Goal: Contribute content: Contribute content

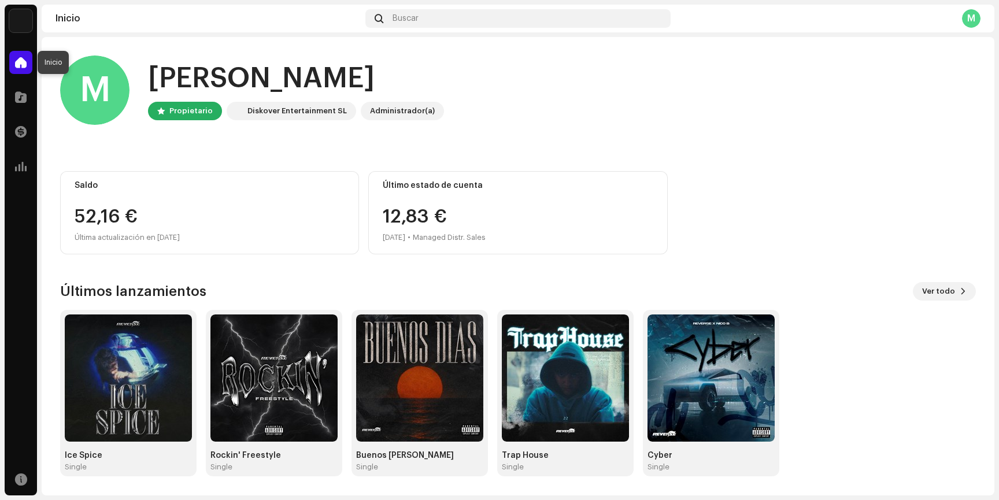
click at [23, 63] on span at bounding box center [21, 62] width 12 height 9
click at [17, 86] on div at bounding box center [20, 97] width 23 height 23
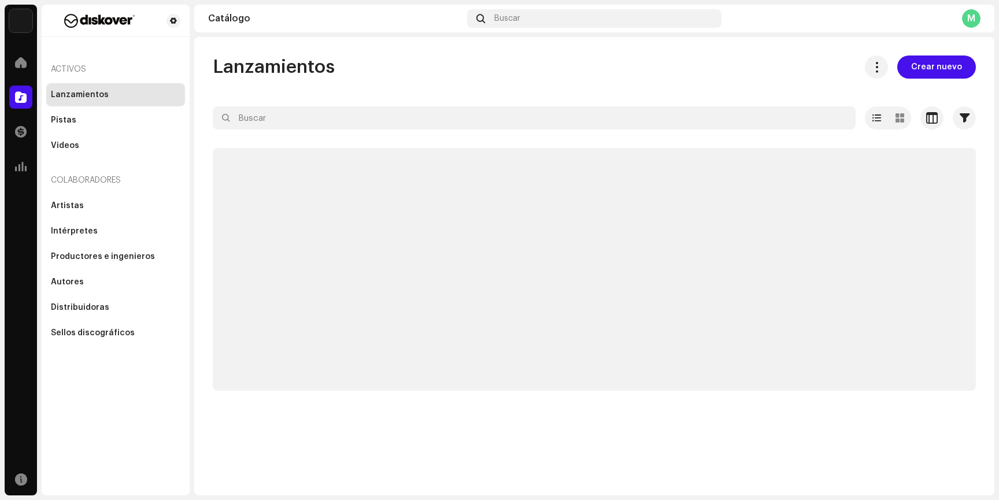
click at [21, 93] on span at bounding box center [21, 97] width 12 height 9
click at [919, 73] on span "Crear nuevo" at bounding box center [936, 67] width 51 height 23
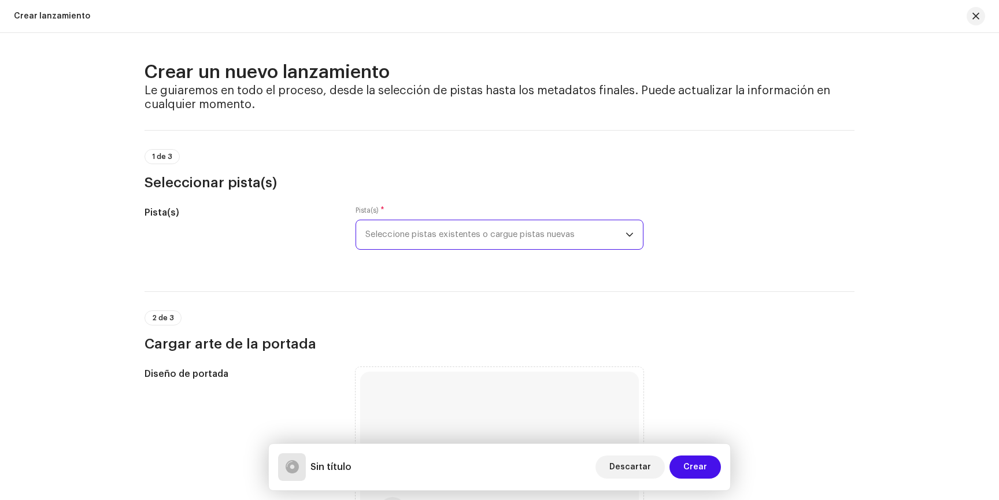
click at [416, 237] on span "Seleccione pistas existentes o cargue pistas nuevas" at bounding box center [495, 234] width 260 height 29
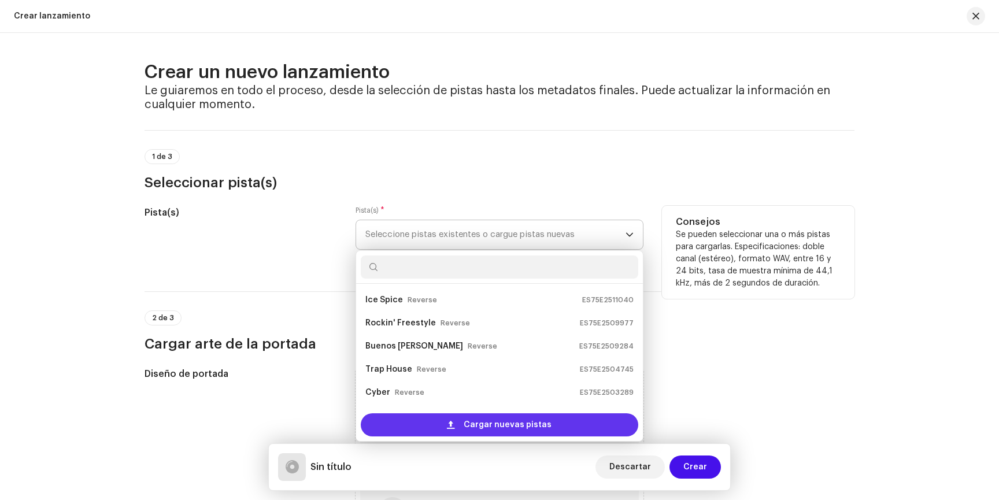
click at [510, 429] on span "Cargar nuevas pistas" at bounding box center [508, 424] width 88 height 23
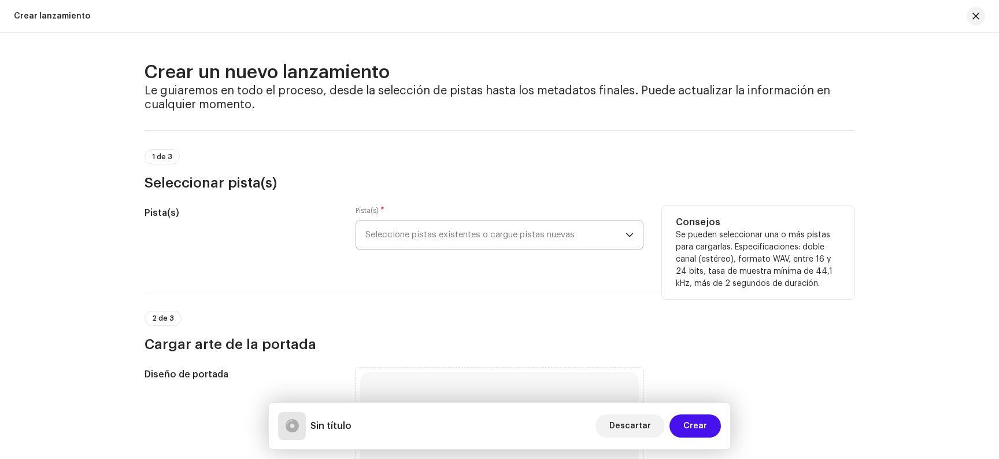
click at [529, 252] on div "Pista(s) * Seleccione pistas existentes o cargue pistas nuevas" at bounding box center [500, 235] width 288 height 58
click at [526, 243] on span "Seleccione pistas existentes o cargue pistas nuevas" at bounding box center [495, 234] width 260 height 29
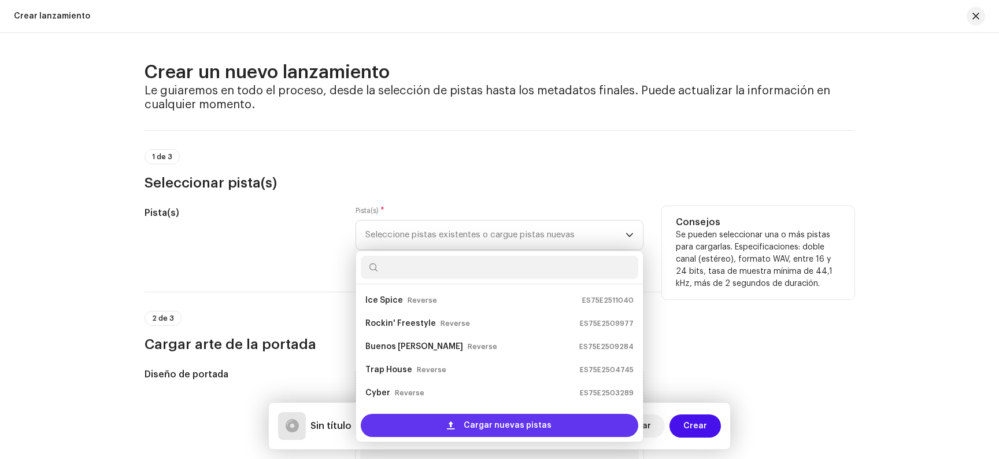
click at [479, 425] on span "Cargar nuevas pistas" at bounding box center [508, 424] width 88 height 23
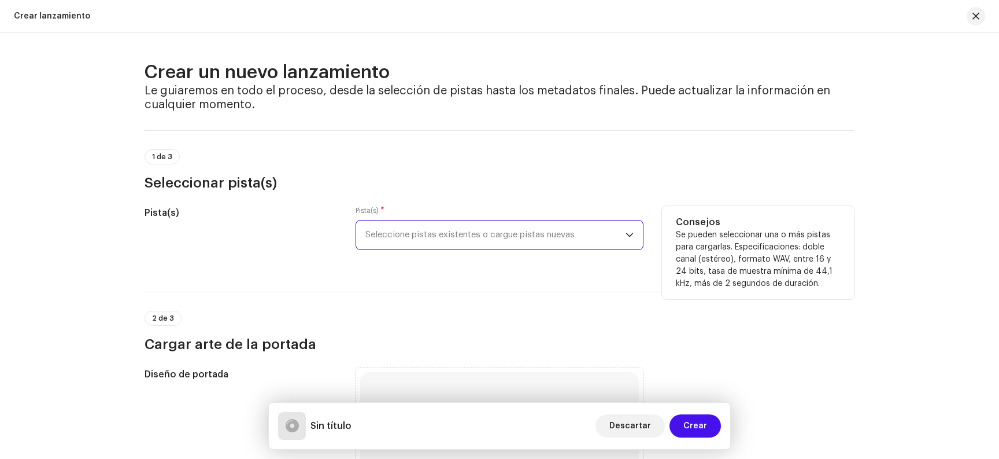
click at [584, 236] on span "Seleccione pistas existentes o cargue pistas nuevas" at bounding box center [495, 234] width 260 height 29
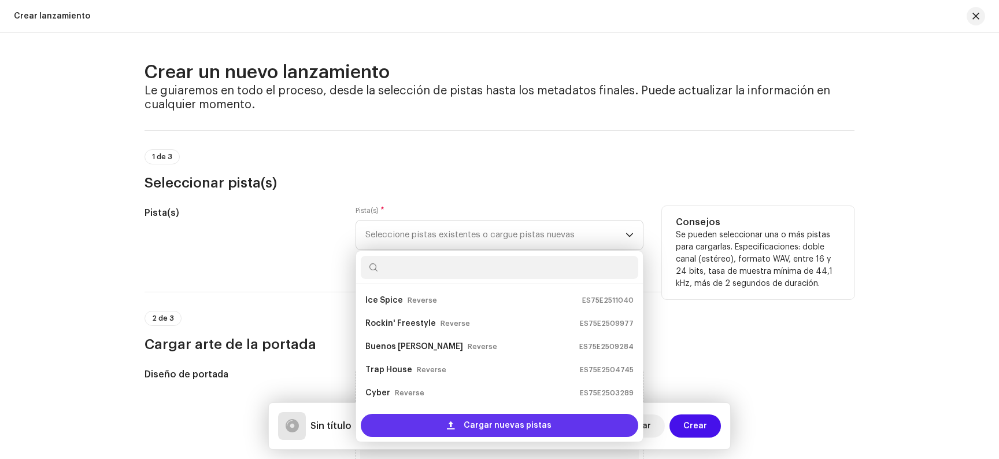
click at [516, 422] on span "Cargar nuevas pistas" at bounding box center [508, 424] width 88 height 23
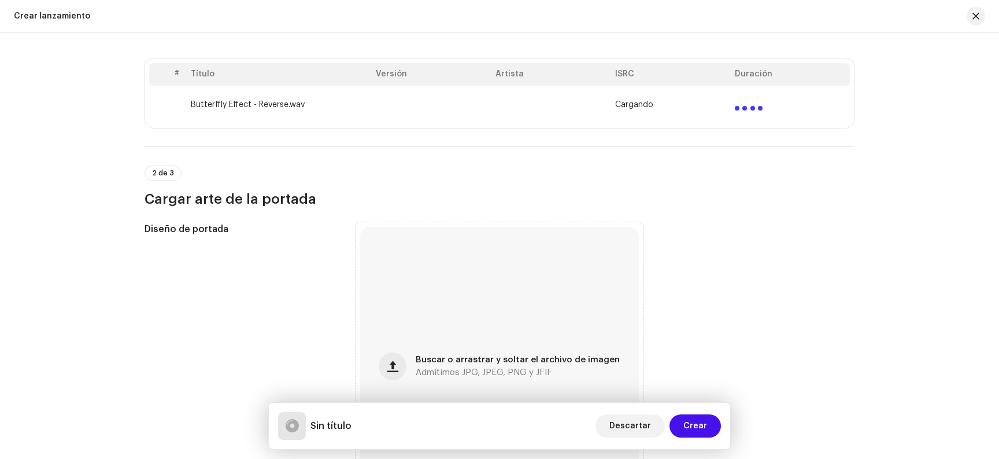
scroll to position [179, 0]
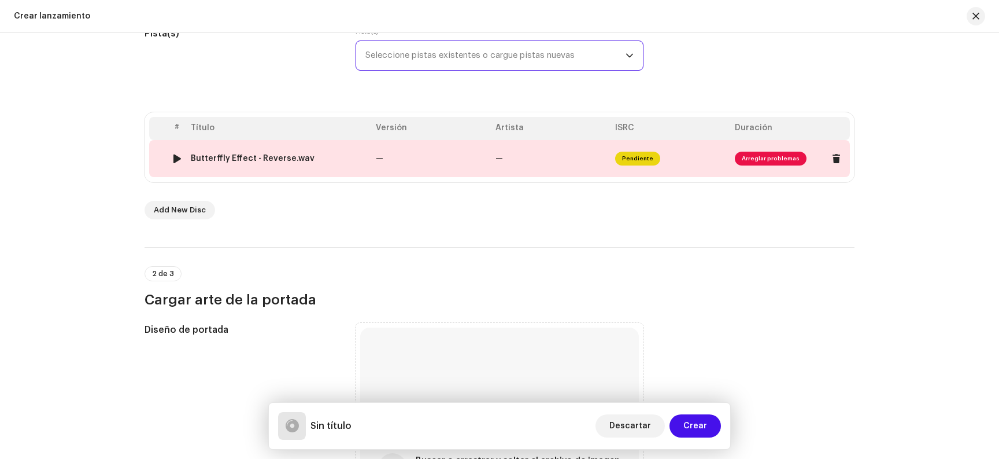
click at [745, 150] on span "Arreglar problemas" at bounding box center [790, 158] width 110 height 19
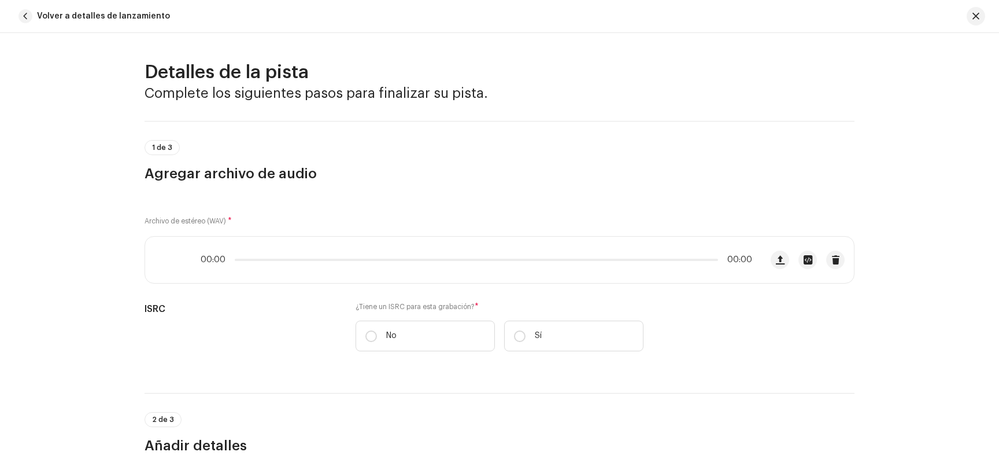
scroll to position [466, 0]
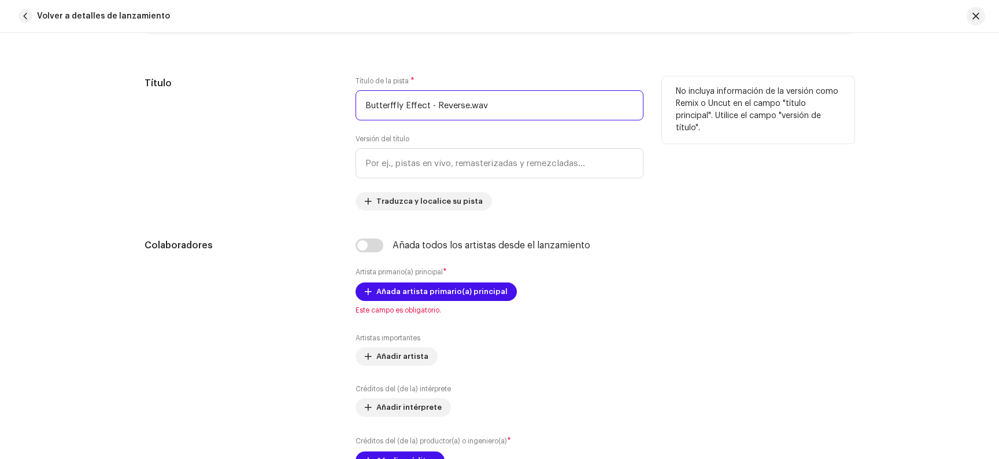
drag, startPoint x: 493, startPoint y: 104, endPoint x: 303, endPoint y: 104, distance: 190.3
click at [303, 104] on div "Título Título de la pista * Butterffly Effect - Reverse.wav Versión del título …" at bounding box center [500, 143] width 710 height 134
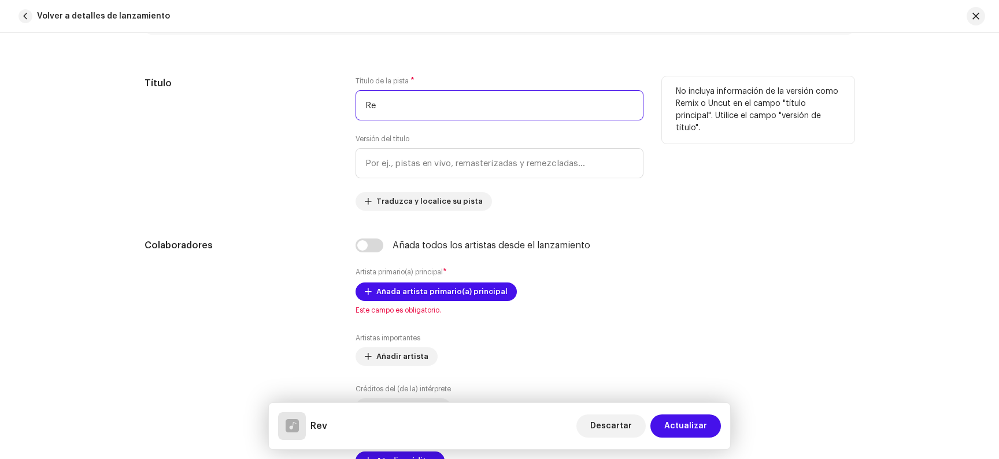
type input "R"
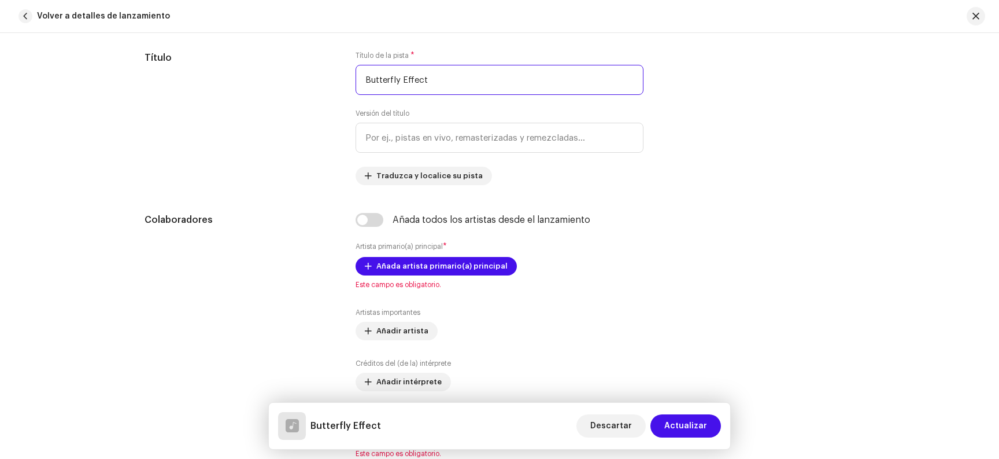
scroll to position [490, 0]
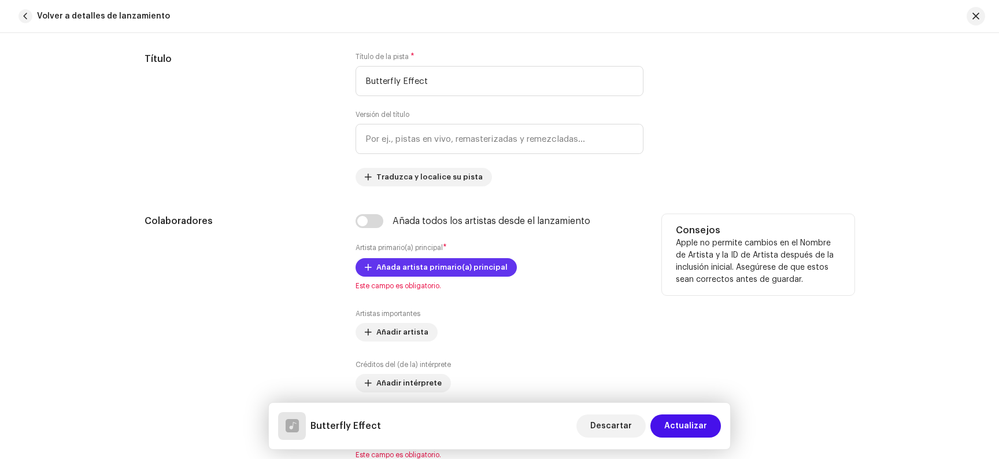
type input "Butterfly Effect"
click at [447, 267] on span "Añada artista primario(a) principal" at bounding box center [441, 267] width 131 height 23
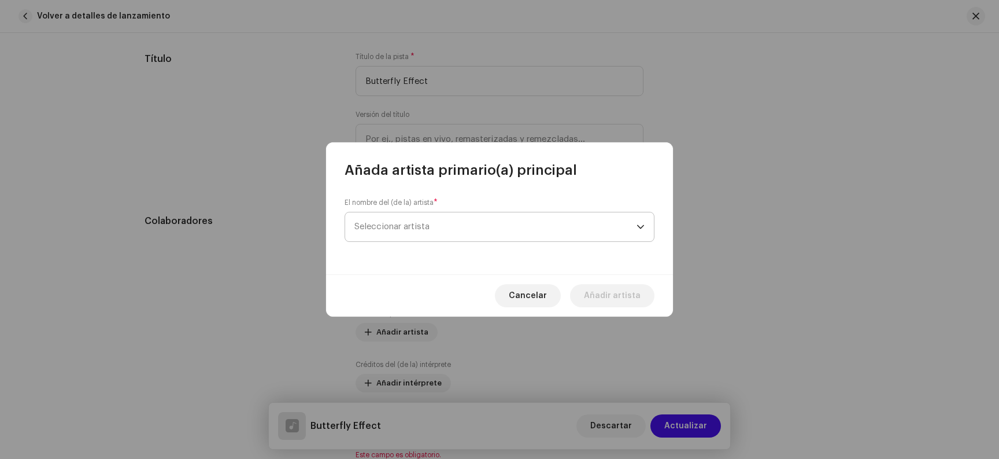
click at [498, 234] on span "Seleccionar artista" at bounding box center [496, 226] width 282 height 29
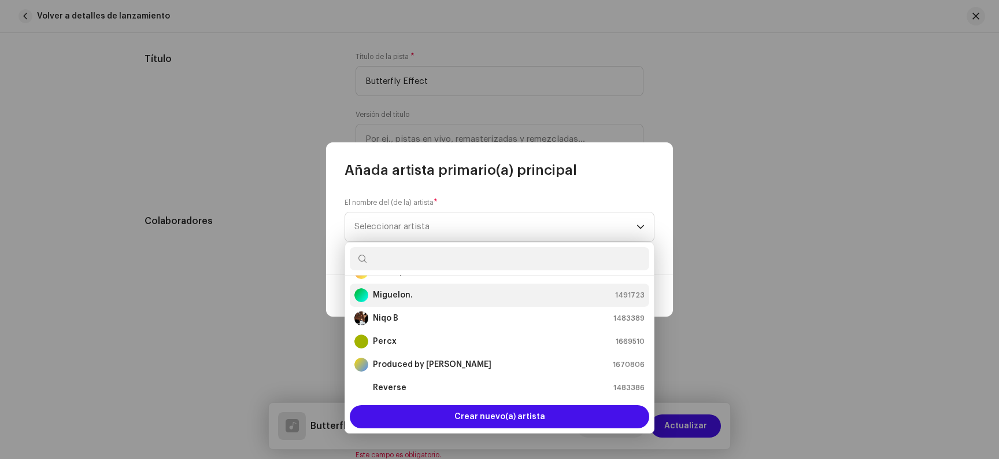
scroll to position [69, 0]
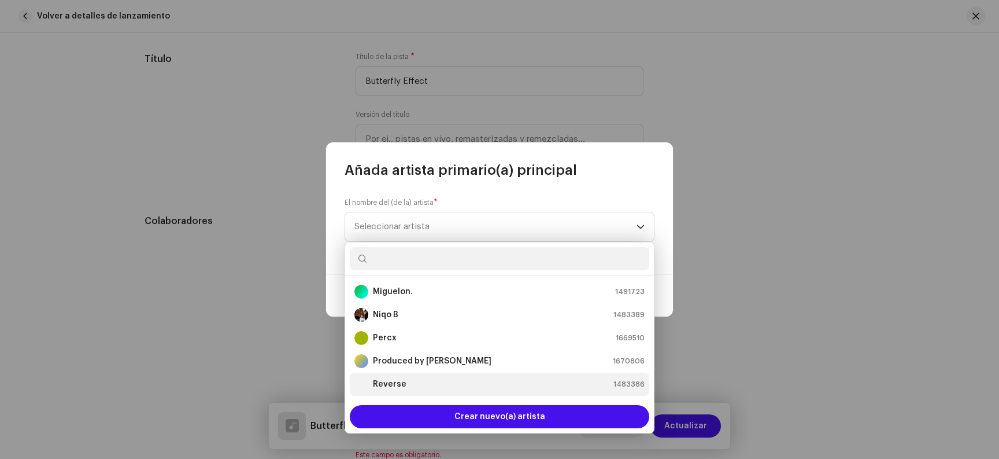
click at [560, 381] on div "Reverse 1483386" at bounding box center [500, 384] width 290 height 14
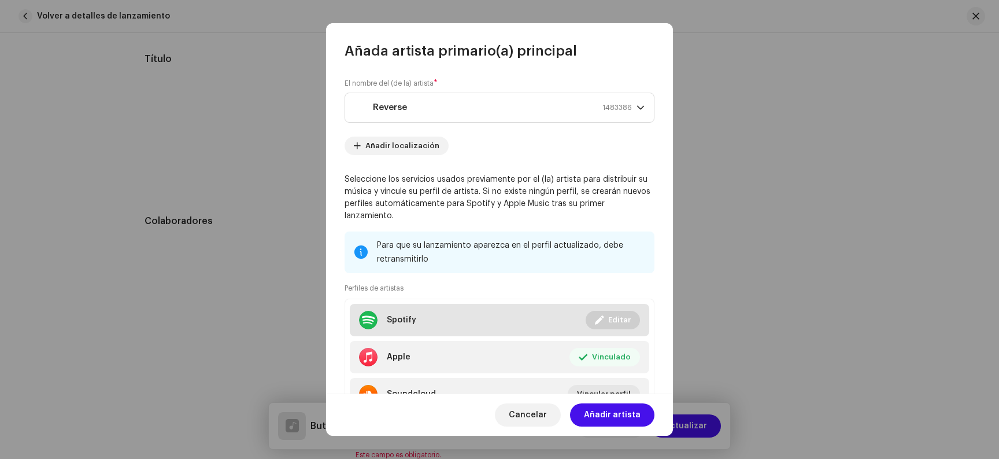
scroll to position [54, 0]
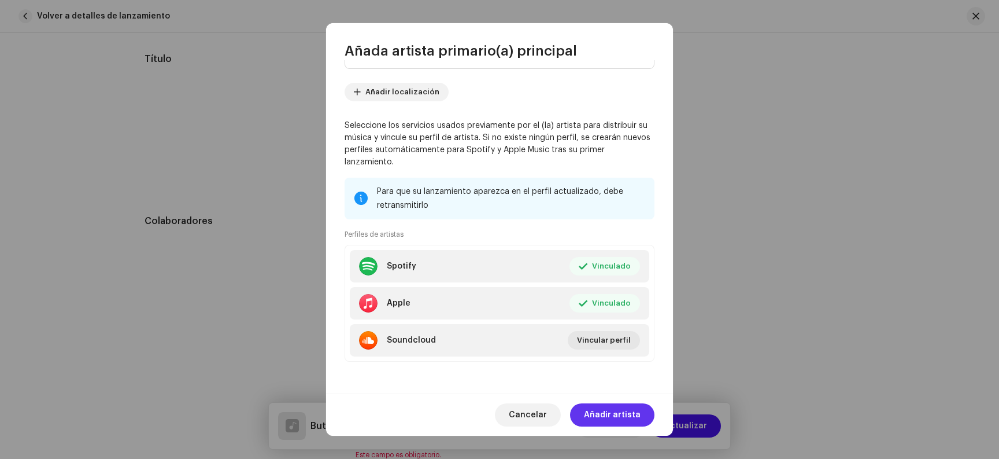
click at [624, 414] on span "Añadir artista" at bounding box center [612, 414] width 57 height 23
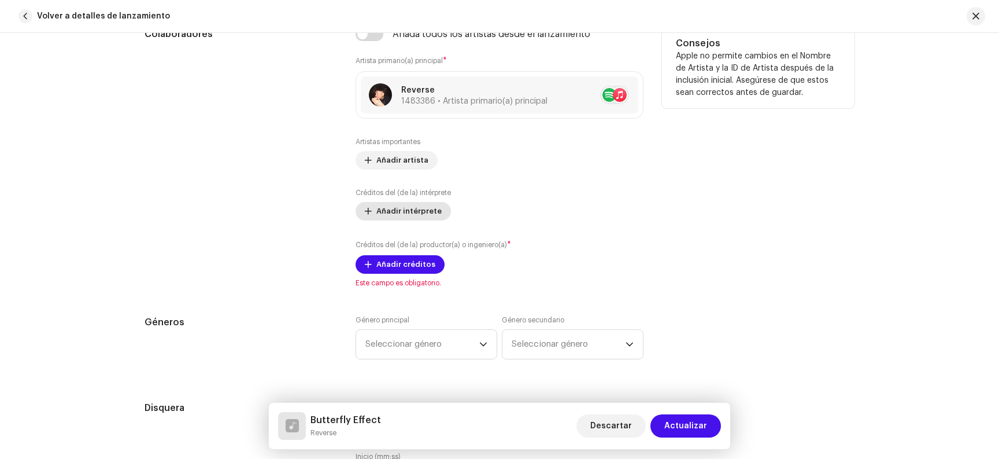
scroll to position [681, 0]
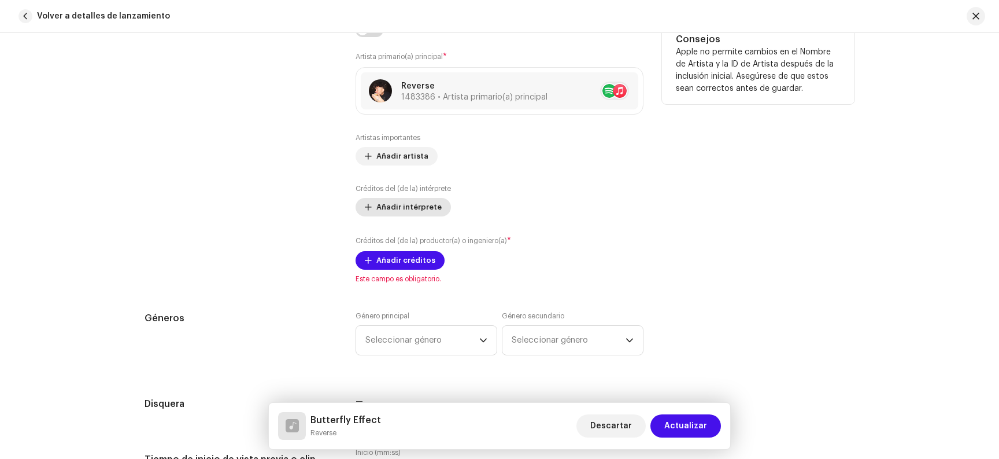
click at [413, 213] on span "Añadir intérprete" at bounding box center [408, 206] width 65 height 23
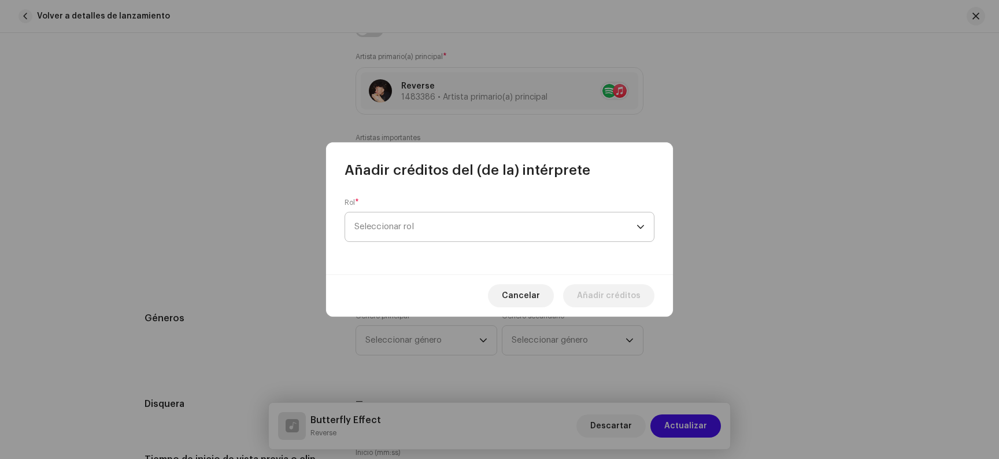
click at [433, 223] on span "Seleccionar rol" at bounding box center [496, 226] width 282 height 29
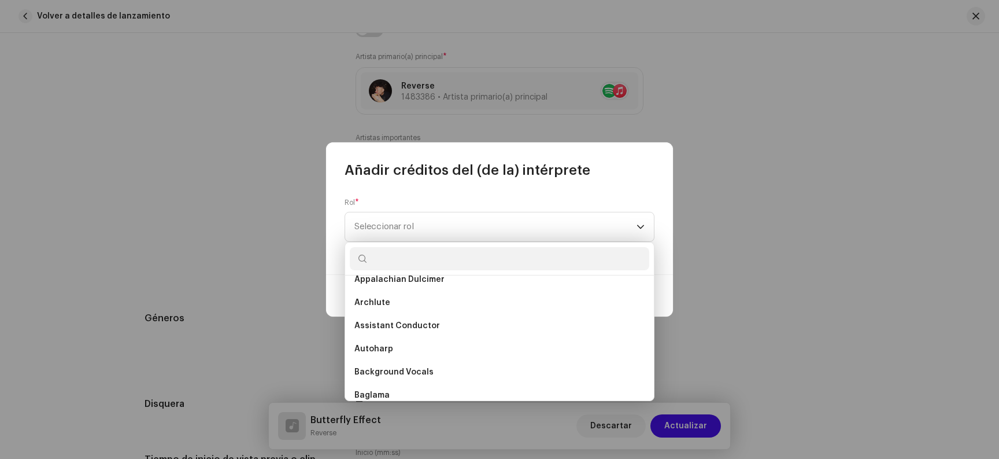
scroll to position [365, 0]
click at [592, 190] on div "Rol * Seleccionar rol" at bounding box center [499, 226] width 347 height 95
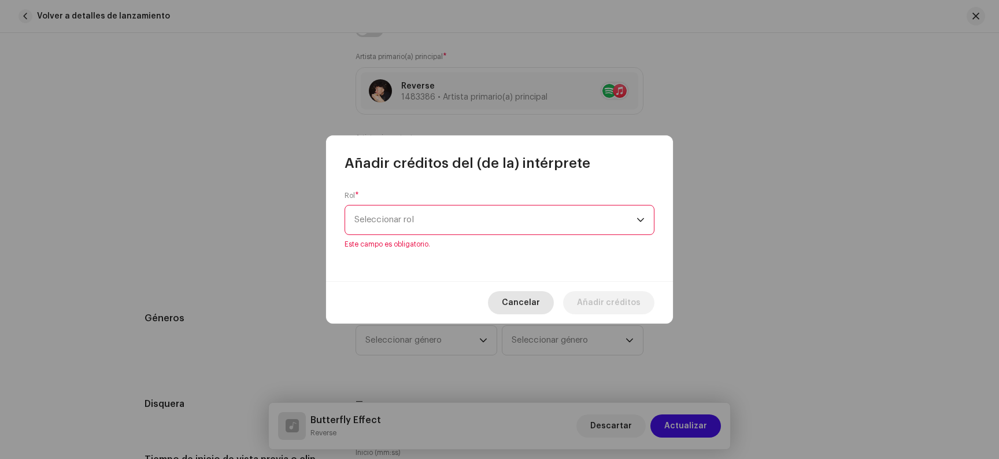
click at [532, 294] on span "Cancelar" at bounding box center [521, 302] width 38 height 23
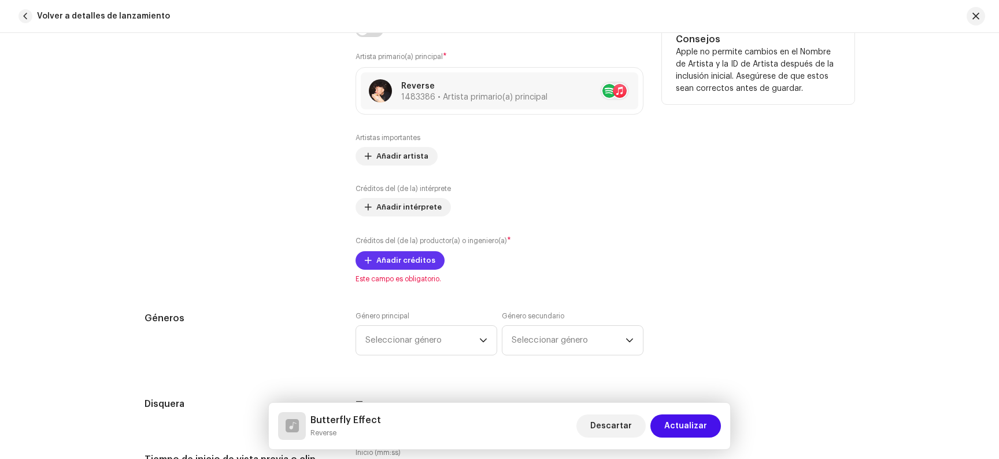
click at [413, 267] on span "Añadir créditos" at bounding box center [405, 260] width 59 height 23
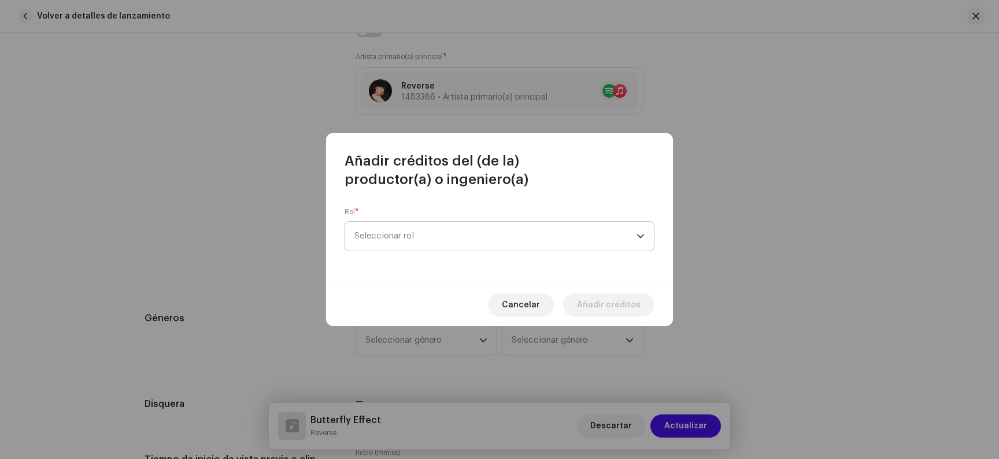
click at [430, 244] on span "Seleccionar rol" at bounding box center [496, 235] width 282 height 29
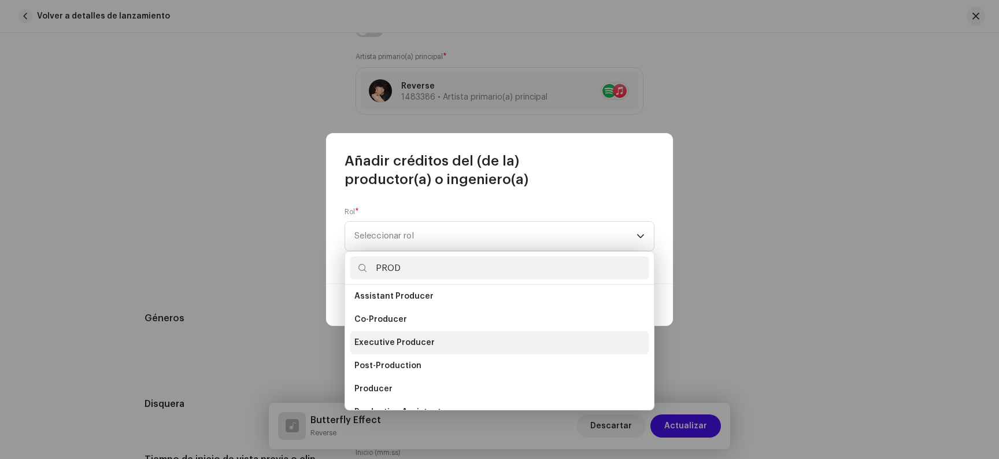
scroll to position [46, 0]
type input "PROD"
click at [429, 350] on li "Producer" at bounding box center [500, 346] width 300 height 23
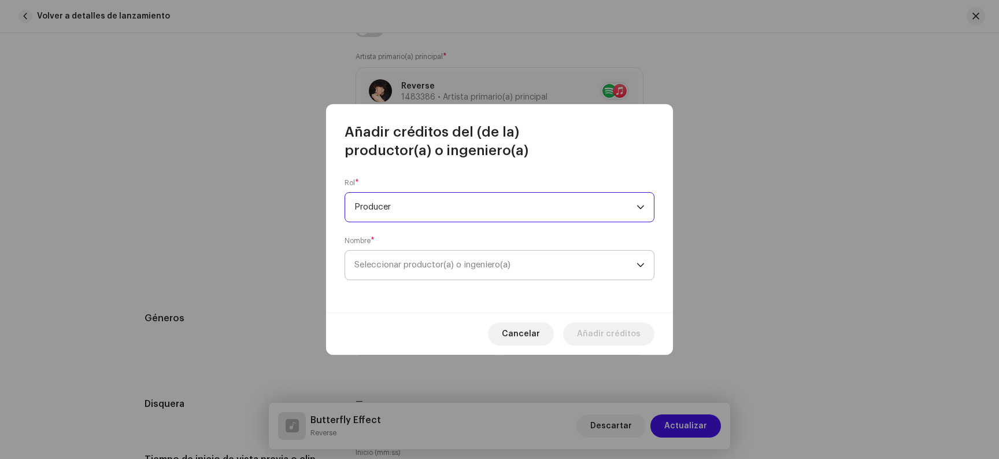
click at [478, 269] on span "Seleccionar productor(a) o ingeniero(a)" at bounding box center [433, 264] width 156 height 9
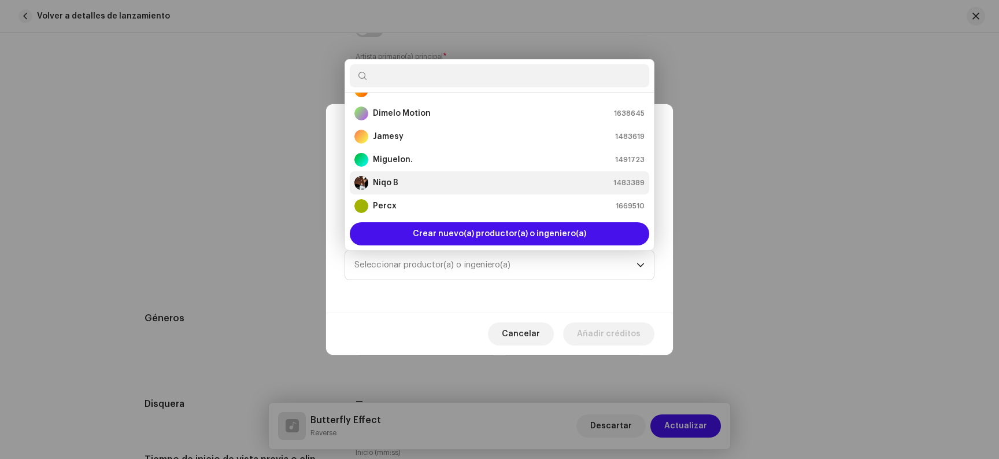
scroll to position [69, 0]
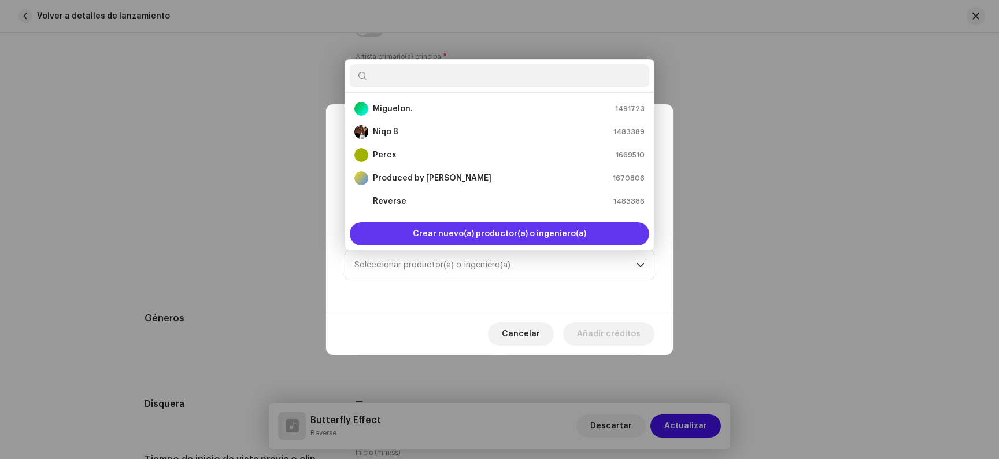
click at [505, 231] on span "Crear nuevo(a) productor(a) o ingeniero(a)" at bounding box center [499, 233] width 173 height 23
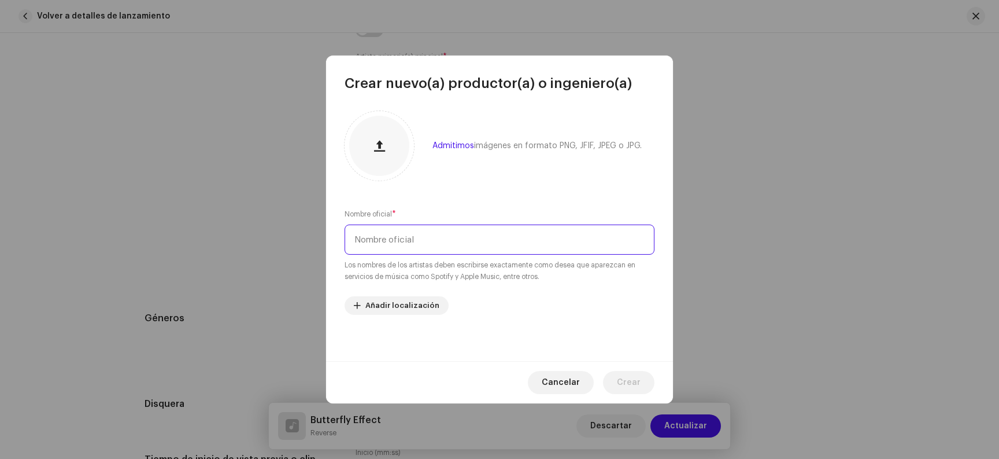
click at [489, 236] on input "text" at bounding box center [500, 239] width 310 height 30
type input "n"
type input "[PERSON_NAME]"
click at [625, 385] on span "Crear" at bounding box center [629, 382] width 24 height 23
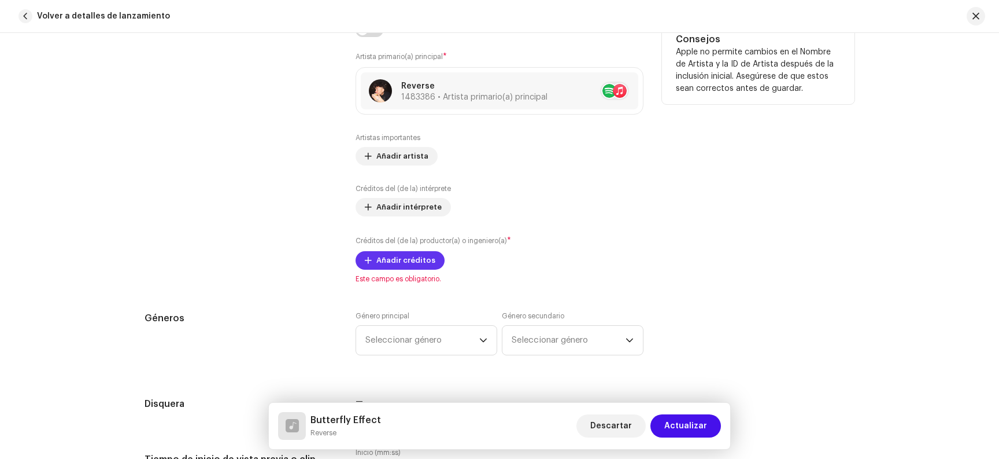
click at [422, 262] on span "Añadir créditos" at bounding box center [405, 260] width 59 height 23
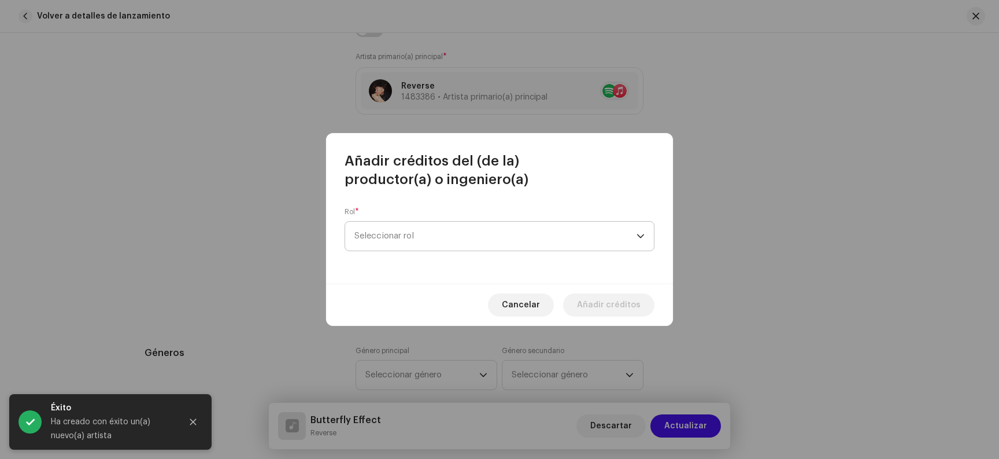
click at [444, 248] on span "Seleccionar rol" at bounding box center [496, 235] width 282 height 29
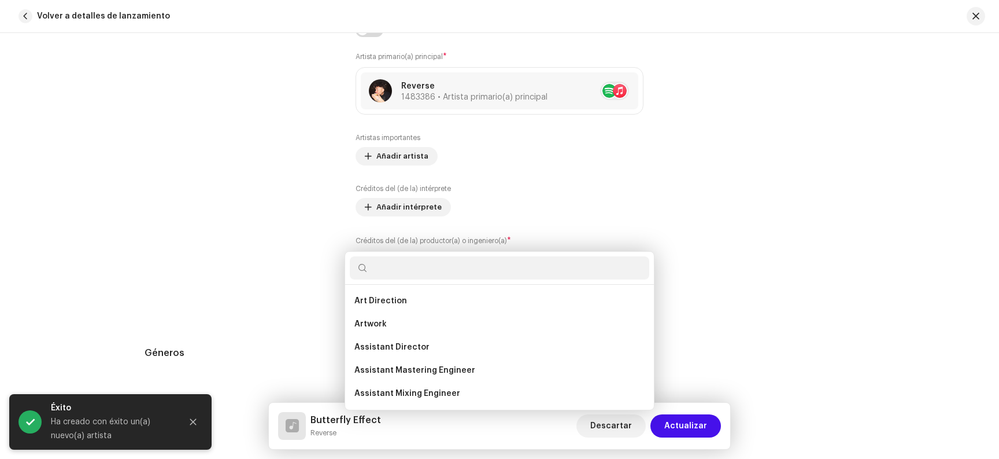
click at [753, 173] on div "Añadir créditos del (de la) productor(a) o ingeniero(a) Rol * Seleccionar rol C…" at bounding box center [499, 229] width 999 height 459
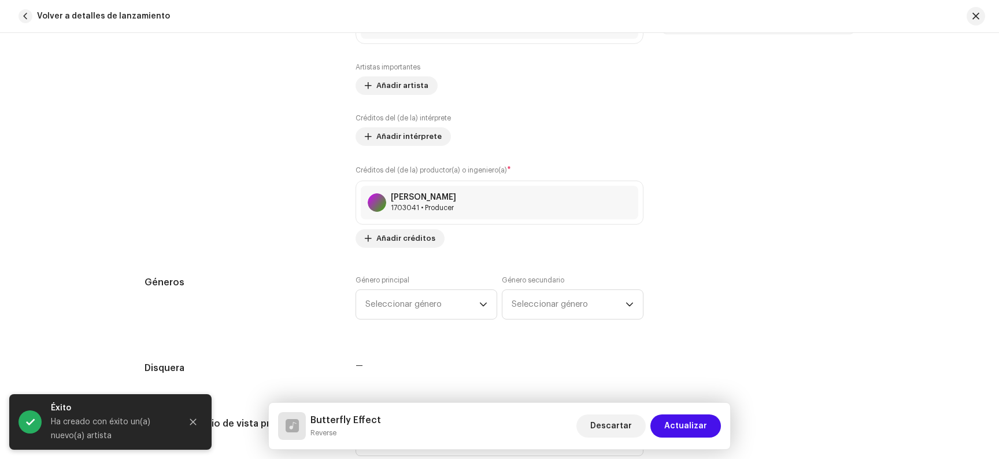
scroll to position [791, 0]
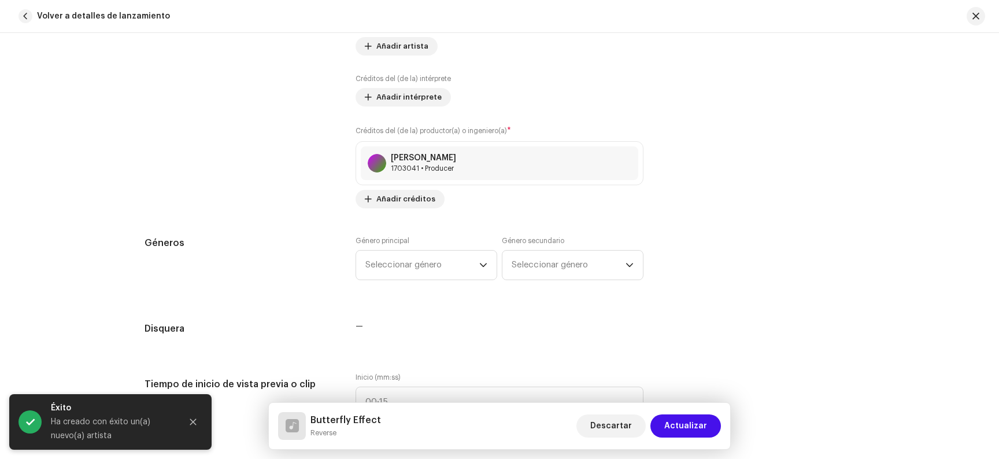
click at [420, 249] on div "Género principal Seleccionar género" at bounding box center [427, 258] width 142 height 44
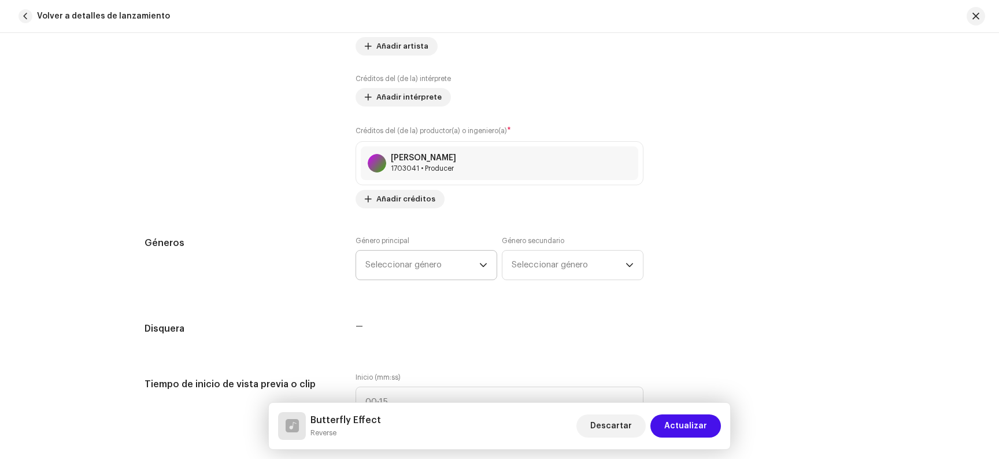
click at [411, 263] on span "Seleccionar género" at bounding box center [422, 264] width 114 height 29
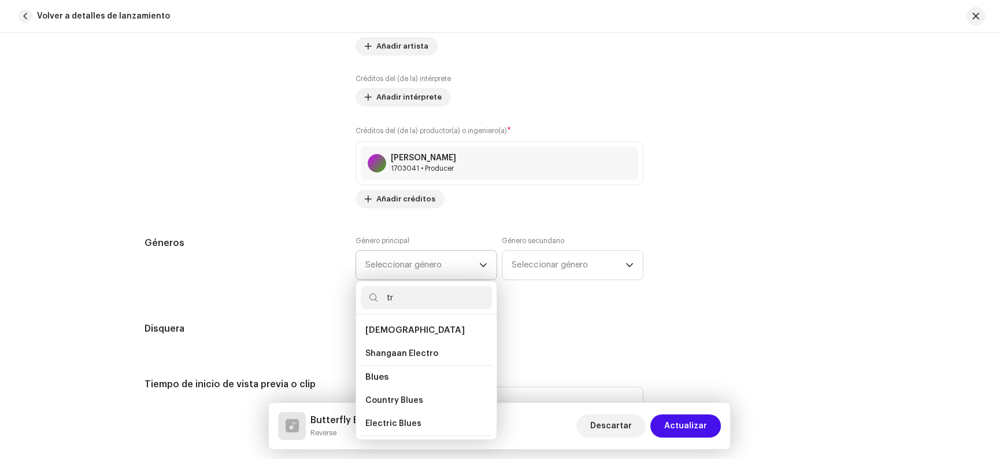
type input "t"
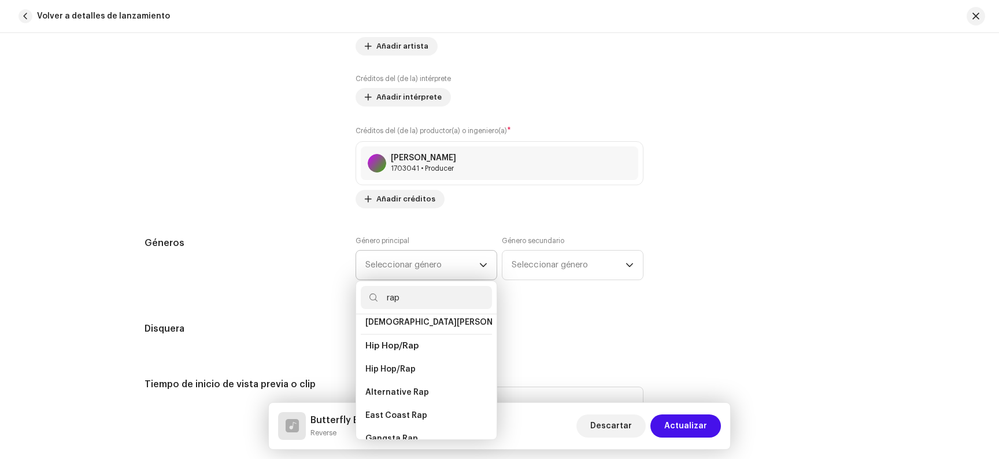
type input "rap"
click at [417, 342] on li "Hip Hop/Rap" at bounding box center [426, 346] width 131 height 24
click at [419, 357] on li "Hip Hop/Rap" at bounding box center [426, 368] width 131 height 23
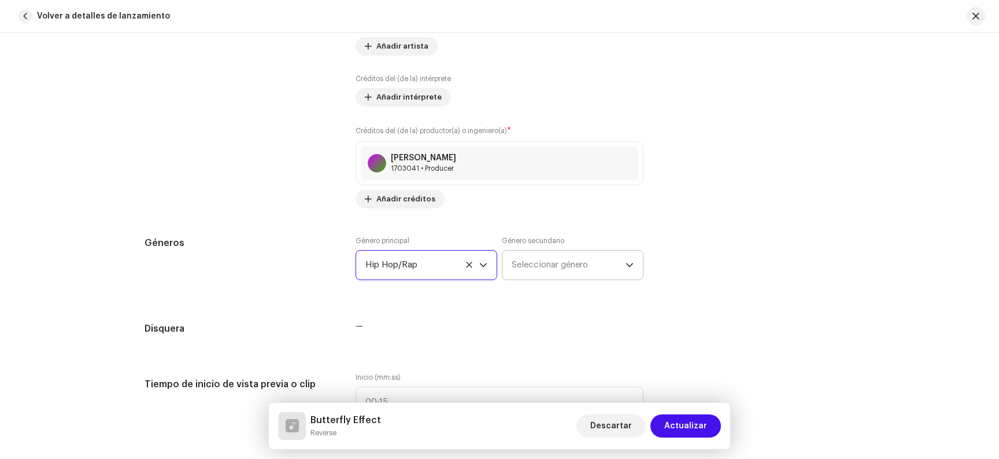
click at [544, 265] on span "Seleccionar género" at bounding box center [569, 264] width 114 height 29
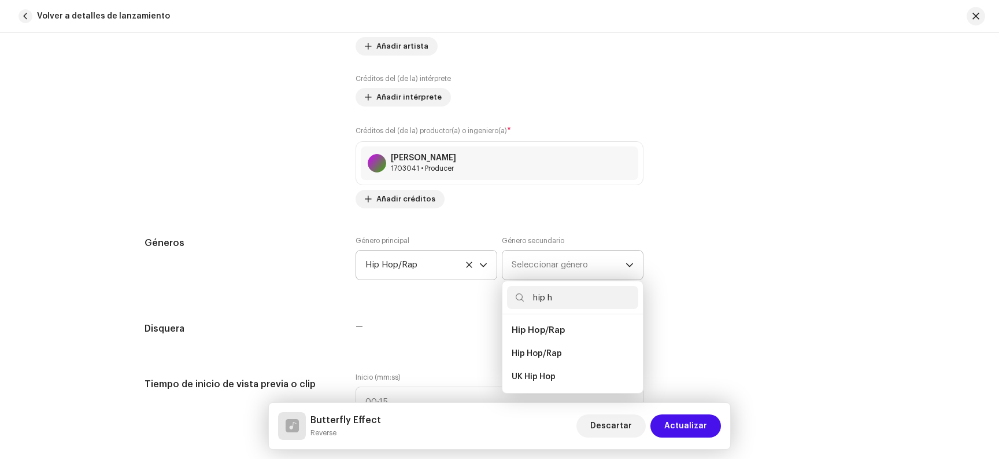
type input "hip h"
click at [551, 337] on li "Hip Hop/Rap" at bounding box center [572, 330] width 131 height 23
click at [550, 354] on span "Hip Hop/Rap" at bounding box center [537, 354] width 50 height 12
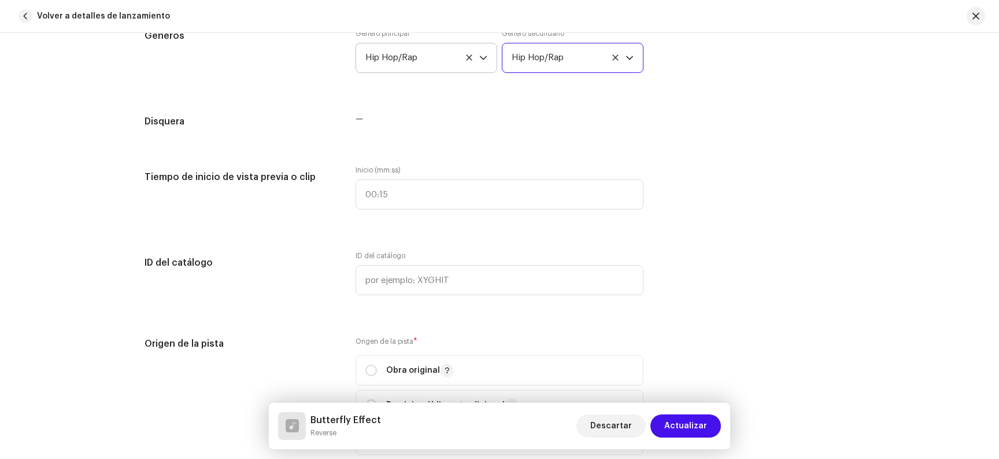
scroll to position [1002, 0]
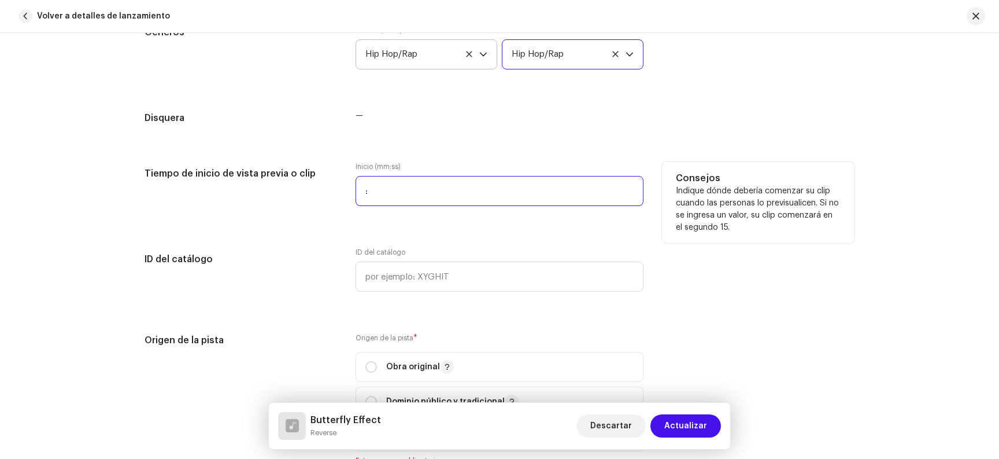
click at [391, 183] on input ":" at bounding box center [500, 191] width 288 height 30
type input "00:29"
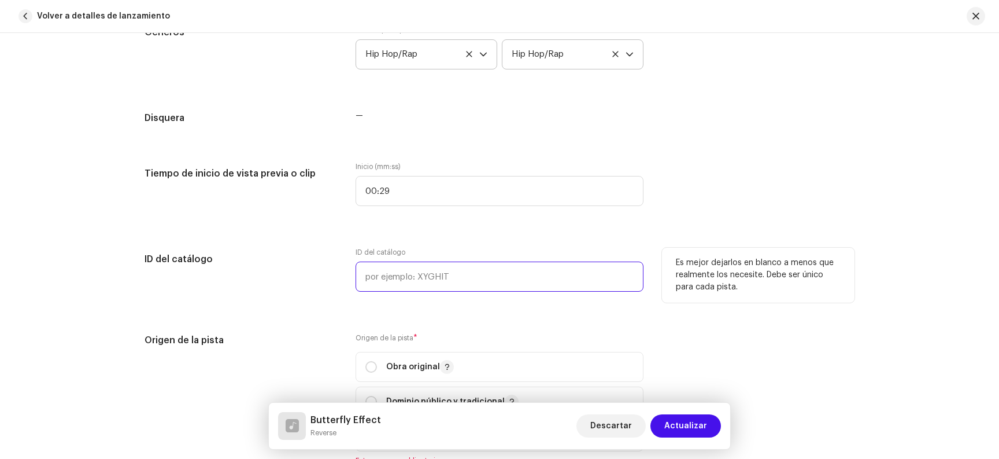
click at [383, 279] on input "text" at bounding box center [500, 276] width 288 height 30
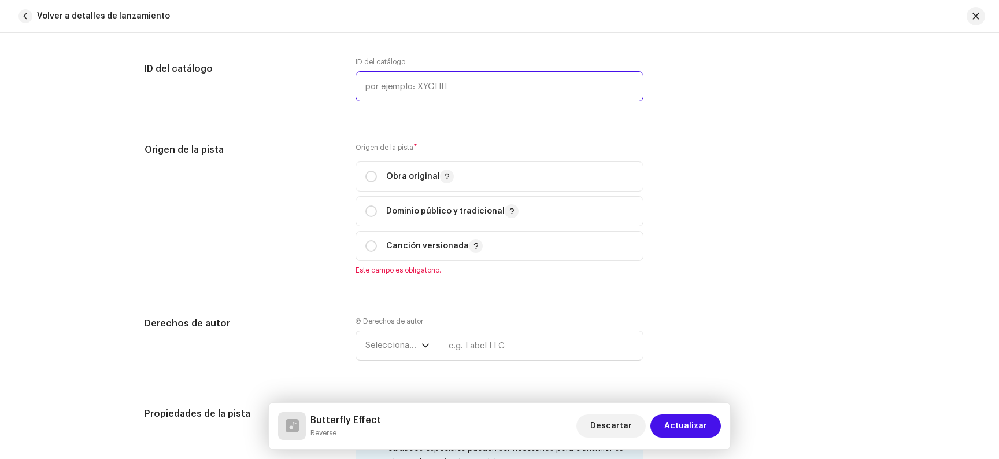
scroll to position [1204, 0]
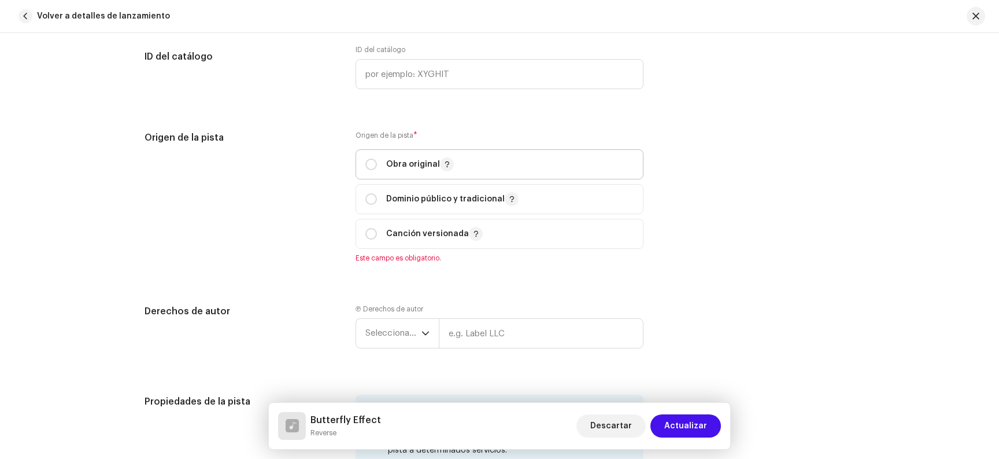
click at [412, 168] on p "Obra original" at bounding box center [420, 164] width 68 height 14
radio input "true"
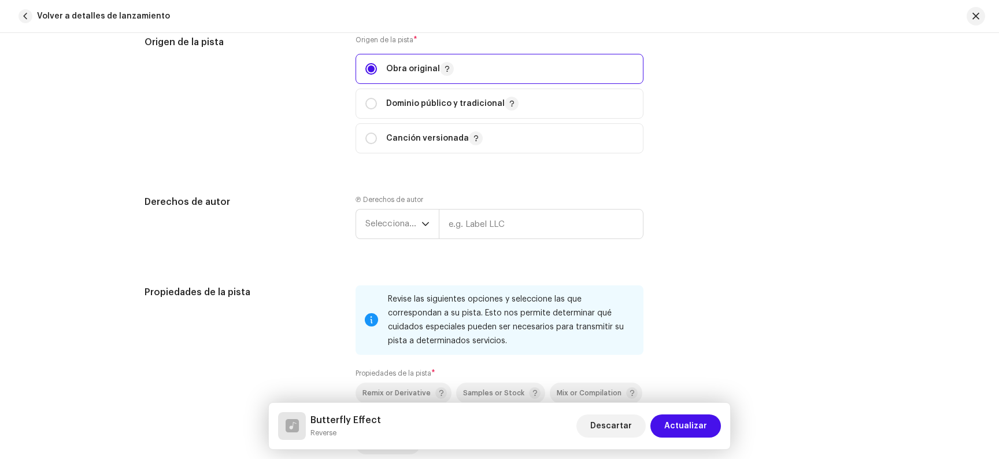
scroll to position [1310, 0]
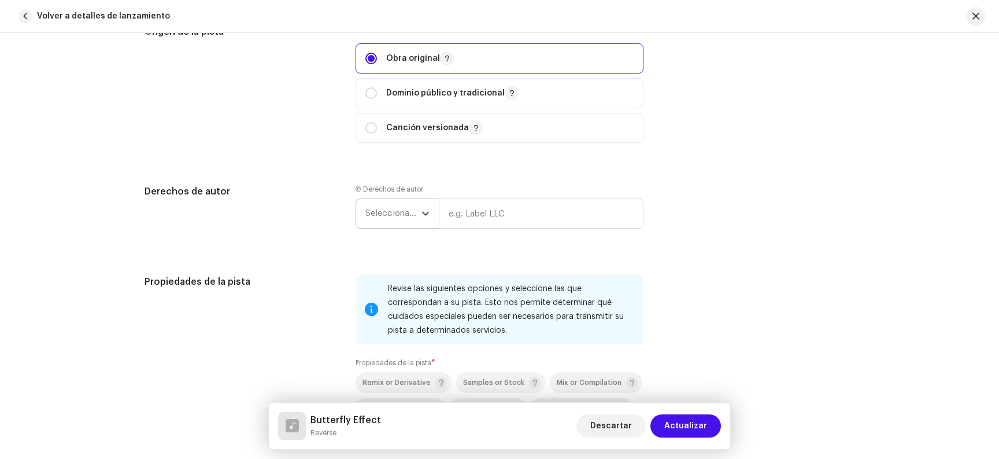
click at [400, 222] on span "Seleccionar año" at bounding box center [393, 213] width 56 height 29
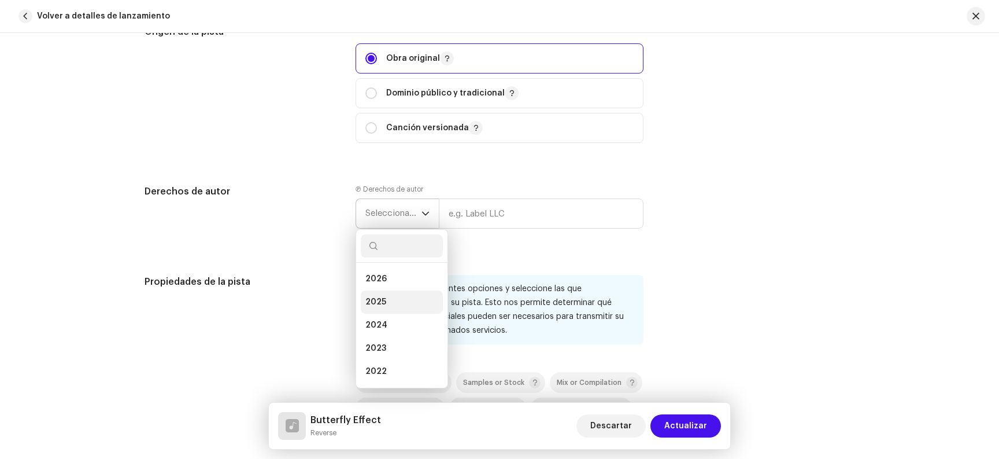
click at [397, 304] on li "2025" at bounding box center [402, 301] width 82 height 23
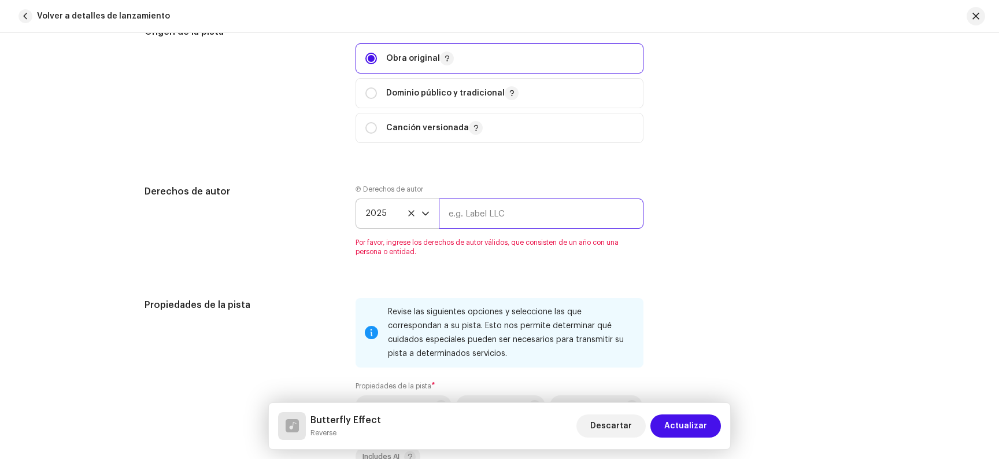
click at [479, 216] on input "text" at bounding box center [541, 213] width 205 height 30
click at [508, 226] on input "text" at bounding box center [541, 213] width 205 height 30
type input "Reverse"
click at [696, 130] on div "Origen de la pista Origen de la pista * Obra original Dominio público y tradici…" at bounding box center [500, 91] width 710 height 132
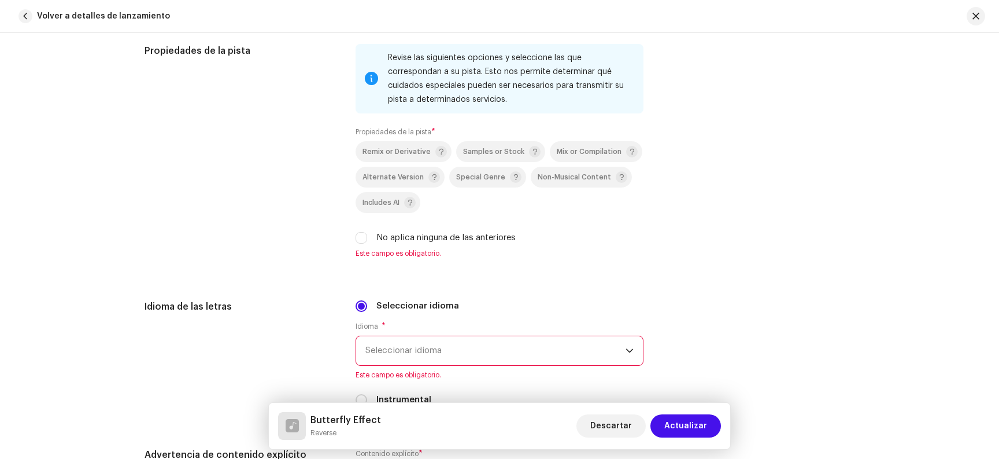
scroll to position [1545, 0]
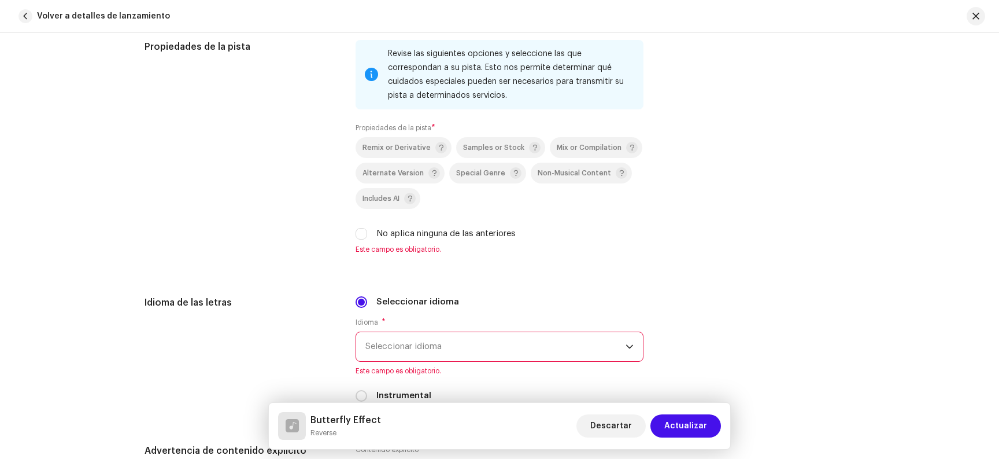
click at [400, 242] on div "Revise las siguientes opciones y seleccione las que correspondan a su pista. Es…" at bounding box center [500, 147] width 288 height 214
click at [400, 235] on label "No aplica ninguna de las anteriores" at bounding box center [445, 233] width 139 height 13
click at [367, 235] on input "No aplica ninguna de las anteriores" at bounding box center [362, 234] width 12 height 12
checkbox input "true"
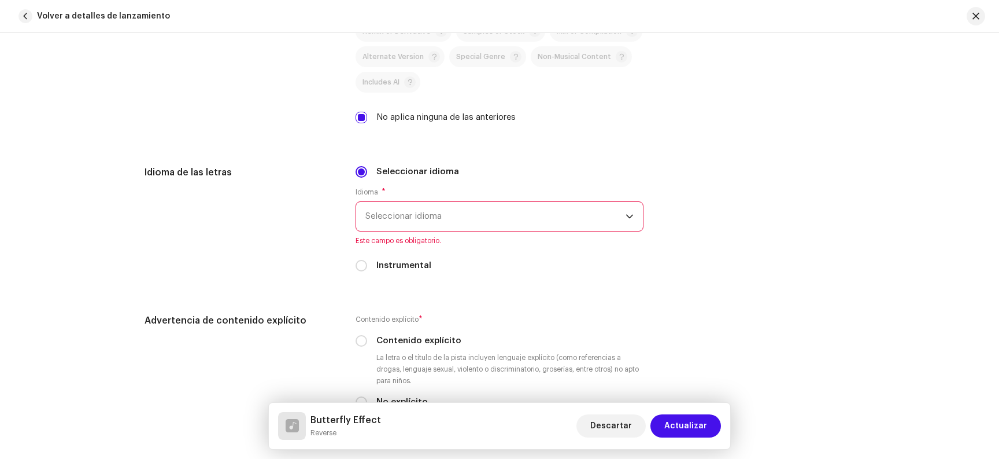
scroll to position [1662, 0]
click at [418, 217] on span "Seleccionar idioma" at bounding box center [495, 215] width 260 height 29
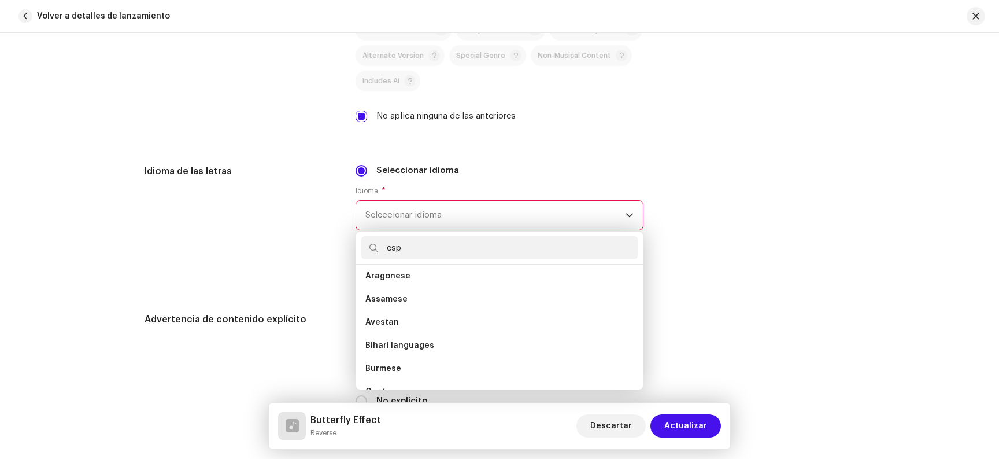
scroll to position [0, 0]
type input "e"
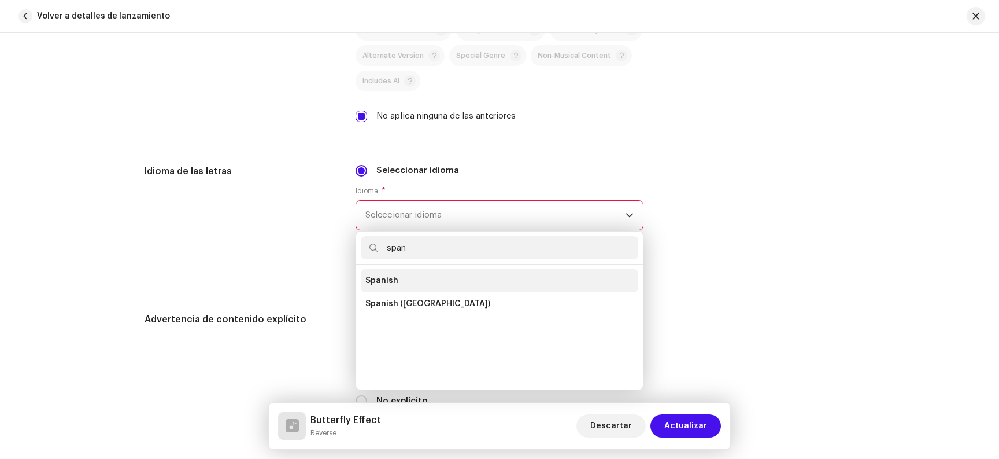
type input "span"
click at [398, 285] on li "Spanish" at bounding box center [500, 280] width 278 height 23
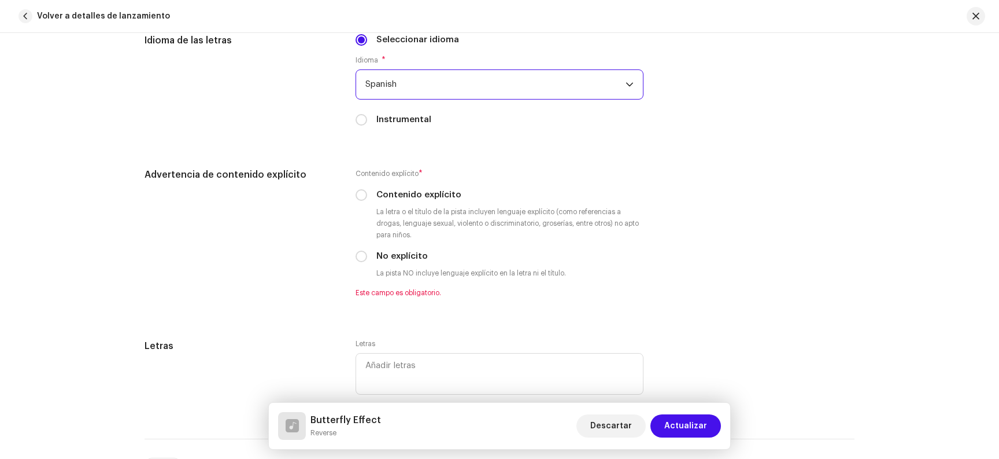
scroll to position [1795, 0]
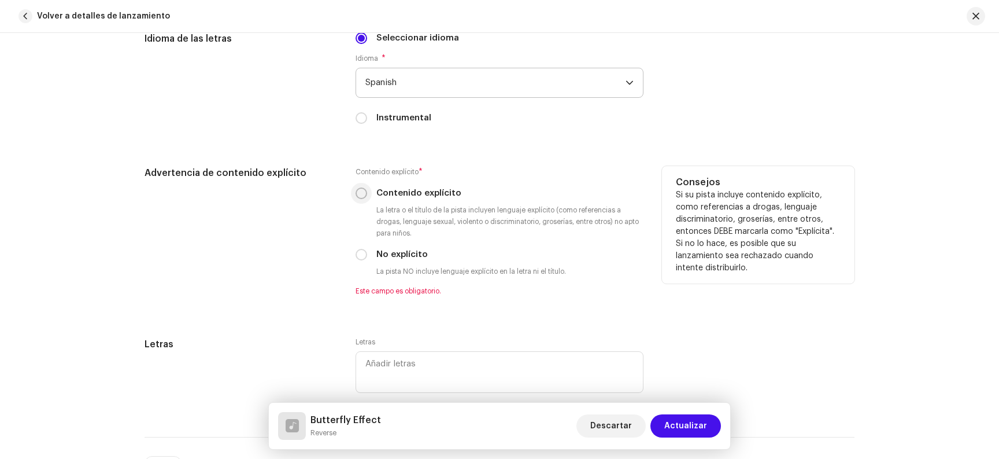
click at [359, 195] on input "Contenido explícito" at bounding box center [362, 193] width 12 height 12
radio input "true"
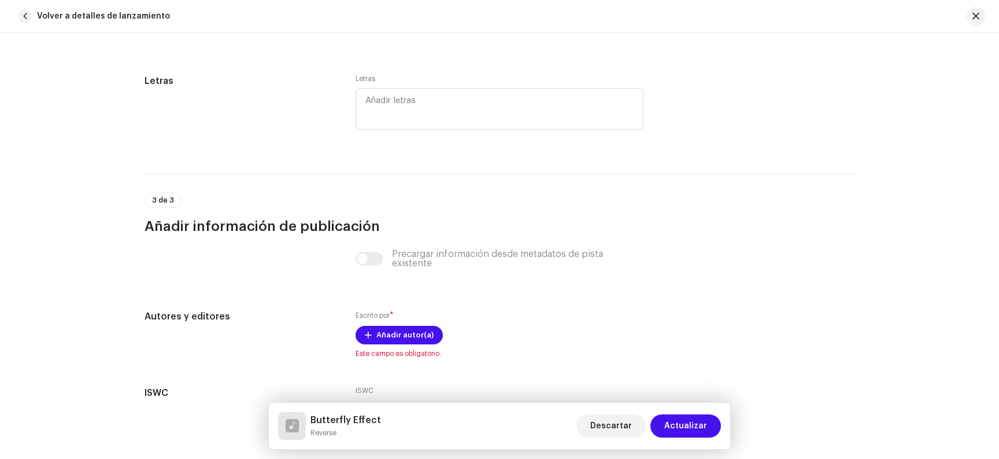
scroll to position [2135, 0]
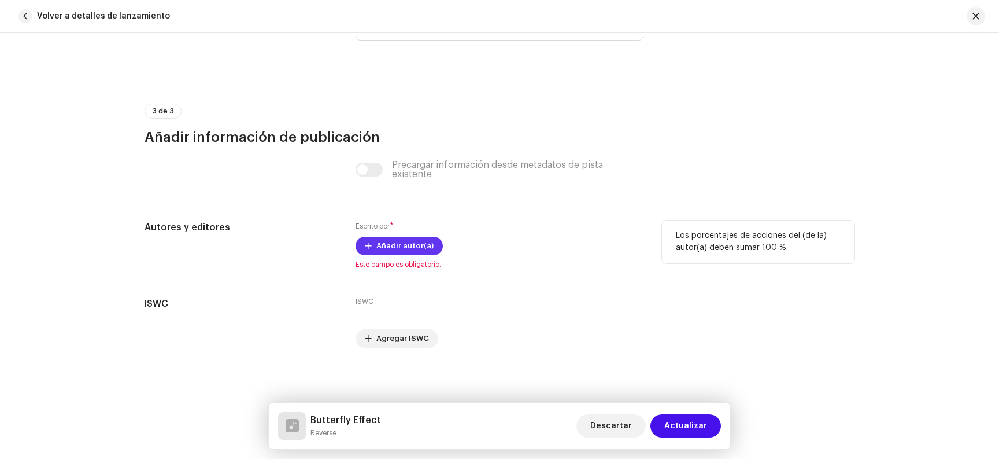
click at [423, 245] on span "Añadir autor(a)" at bounding box center [404, 245] width 57 height 23
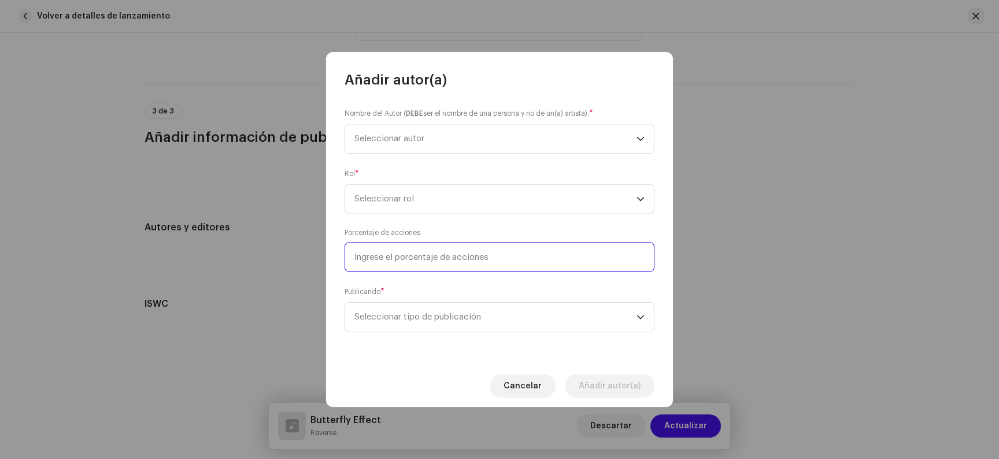
drag, startPoint x: 550, startPoint y: 264, endPoint x: 549, endPoint y: 235, distance: 28.9
click at [549, 235] on div "Porcentaje de acciones" at bounding box center [500, 250] width 310 height 44
click at [518, 139] on span "Seleccionar autor" at bounding box center [496, 138] width 282 height 29
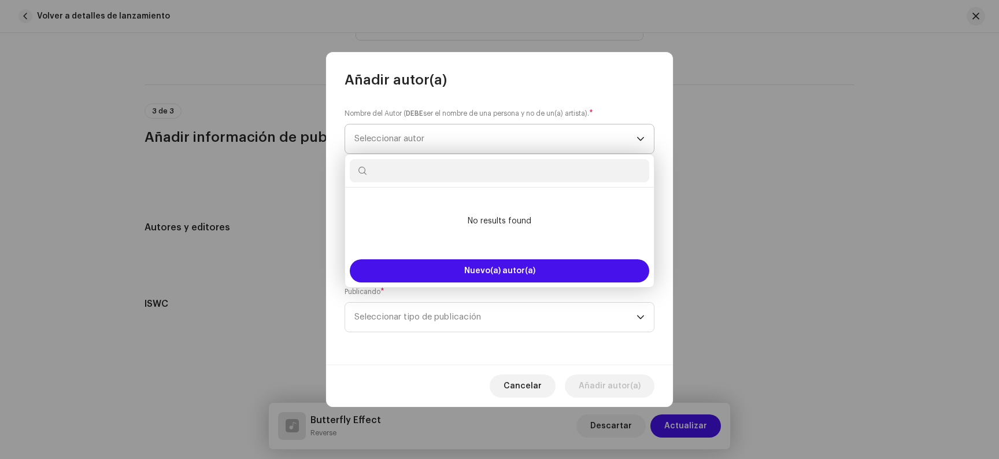
click at [570, 124] on p-select "Seleccionar autor" at bounding box center [500, 139] width 310 height 30
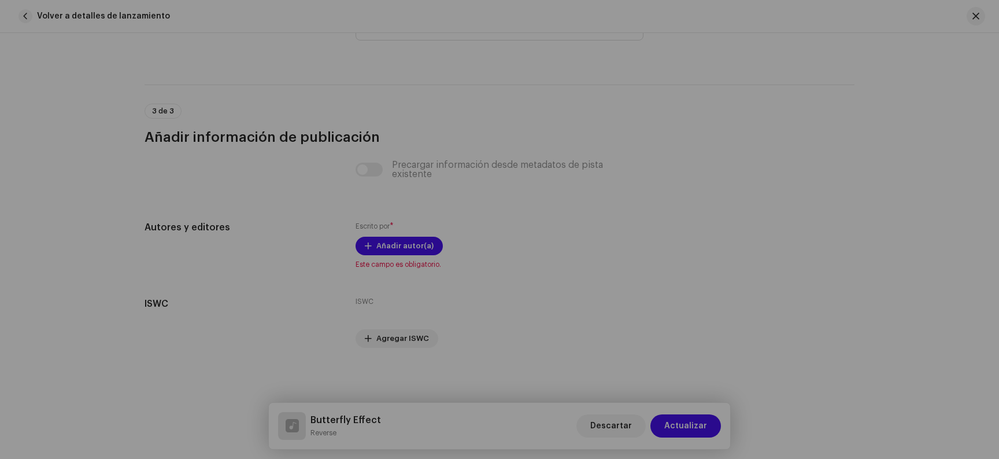
click at [701, 158] on div "Añadir autor(a) Nombre del Autor ( DEBE ser el nombre de una persona y no de un…" at bounding box center [499, 229] width 999 height 459
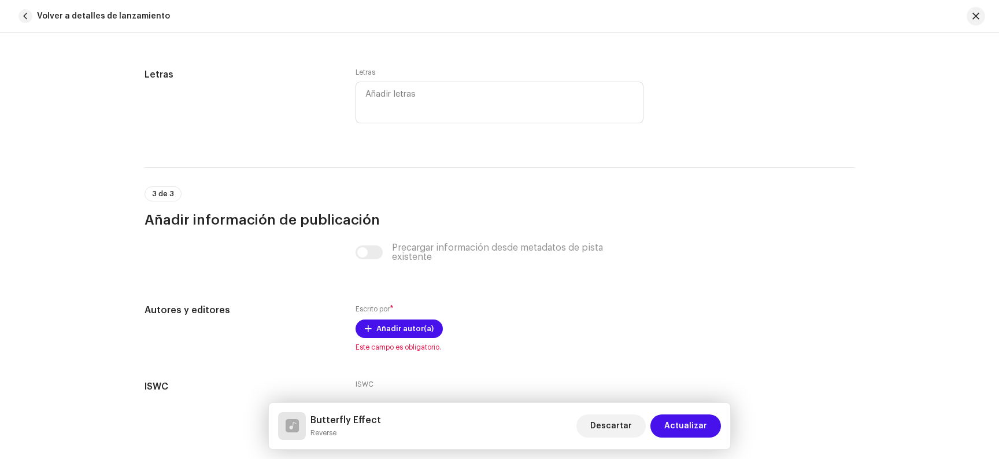
scroll to position [2077, 0]
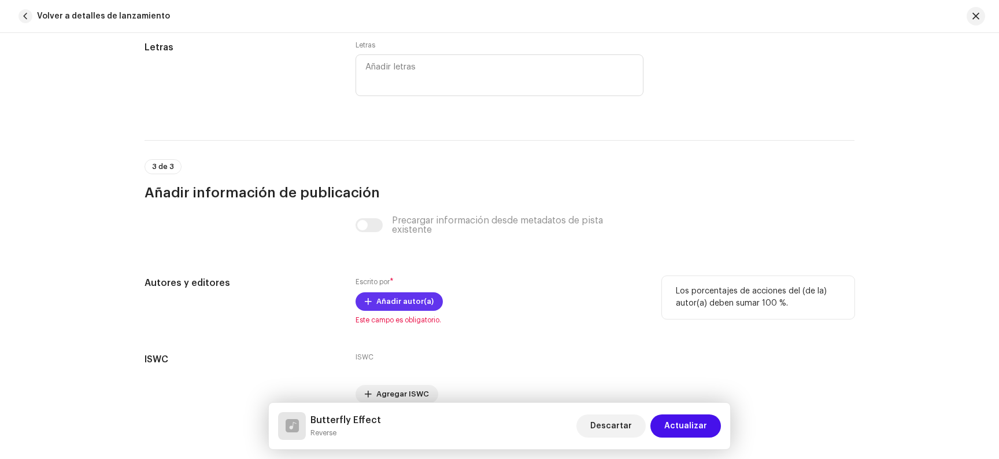
click at [405, 300] on span "Añadir autor(a)" at bounding box center [404, 301] width 57 height 23
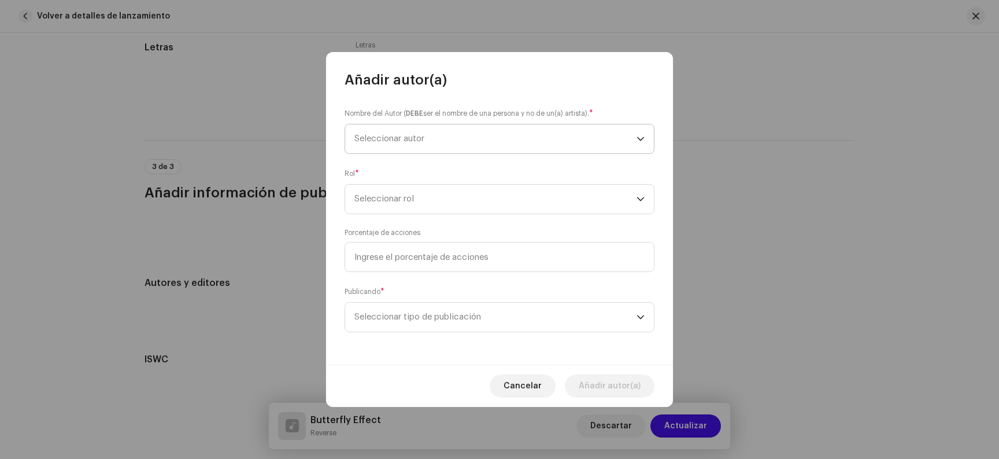
click at [476, 131] on span "Seleccionar autor" at bounding box center [496, 138] width 282 height 29
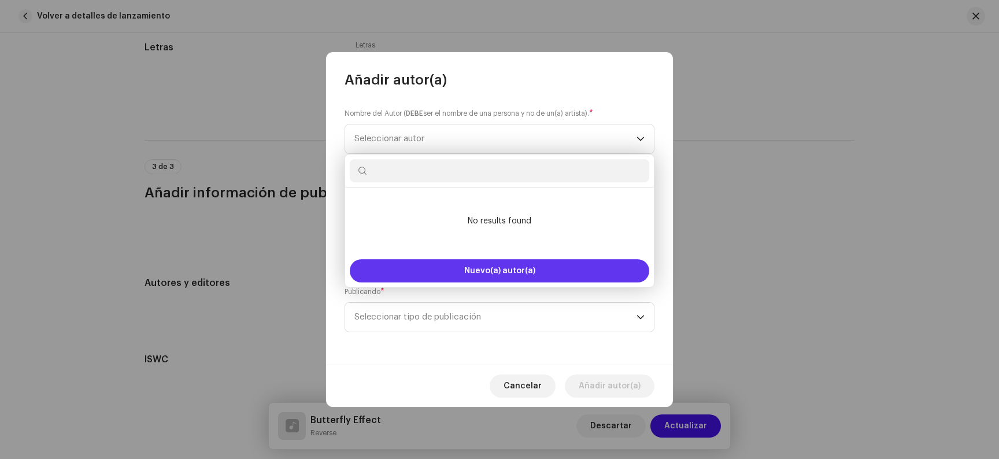
click at [512, 266] on button "Nuevo(a) autor(a)" at bounding box center [500, 270] width 300 height 23
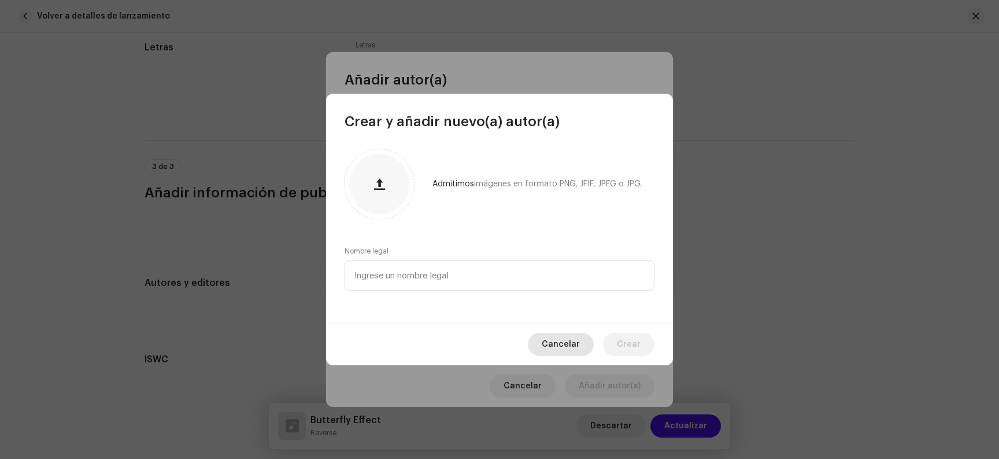
click at [567, 341] on span "Cancelar" at bounding box center [561, 344] width 38 height 23
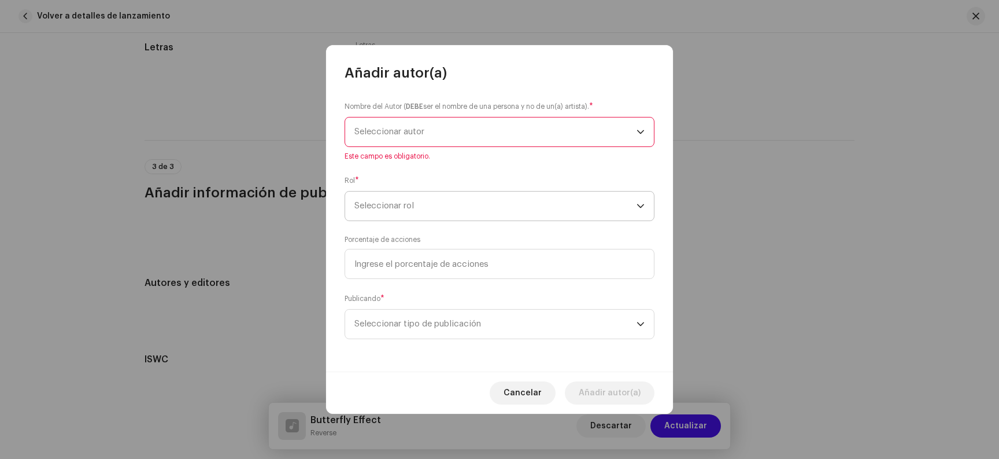
click at [503, 196] on span "Seleccionar rol" at bounding box center [496, 205] width 282 height 29
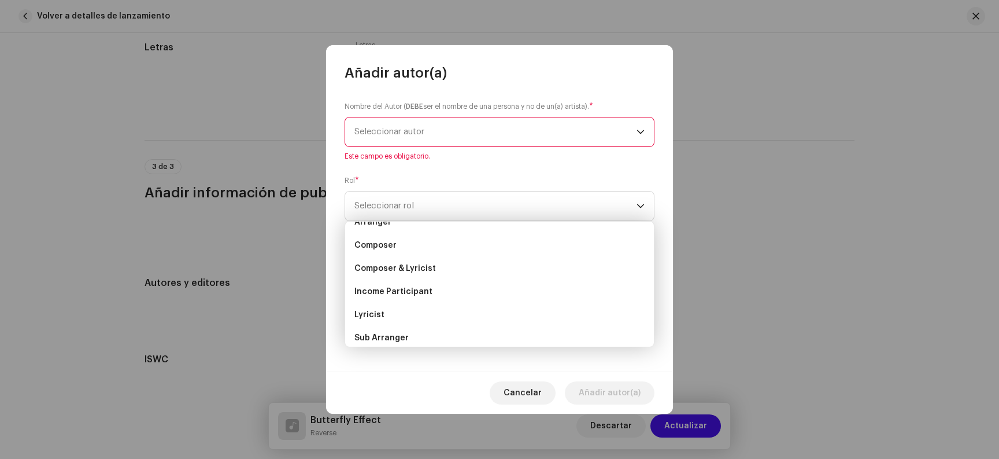
scroll to position [50, 0]
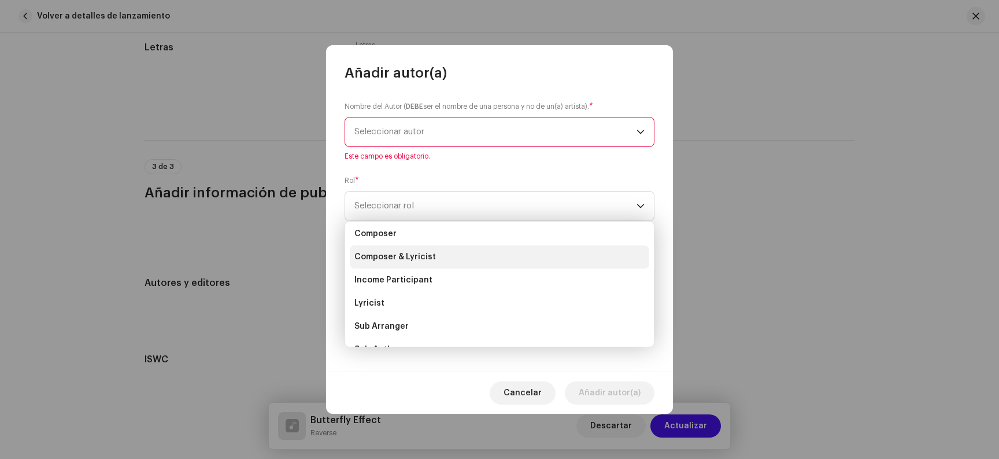
click at [464, 254] on li "Composer & Lyricist" at bounding box center [500, 256] width 300 height 23
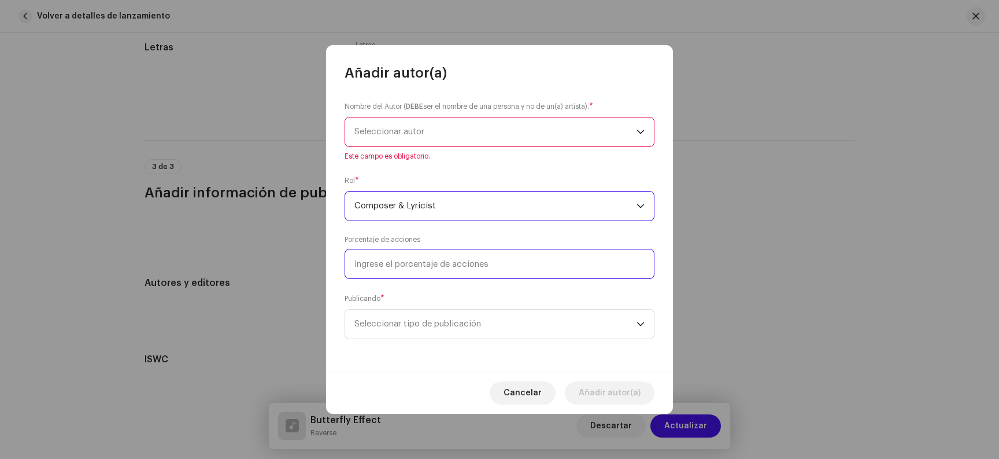
click at [478, 266] on input at bounding box center [500, 264] width 310 height 30
type input "50,00"
click at [485, 317] on span "Seleccionar tipo de publicación" at bounding box center [496, 323] width 282 height 29
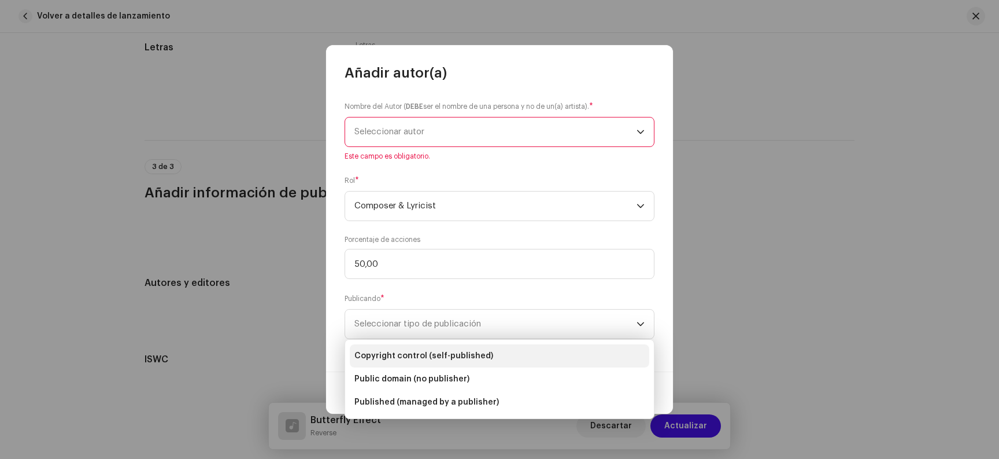
click at [486, 354] on li "Copyright control (self-published)" at bounding box center [500, 355] width 300 height 23
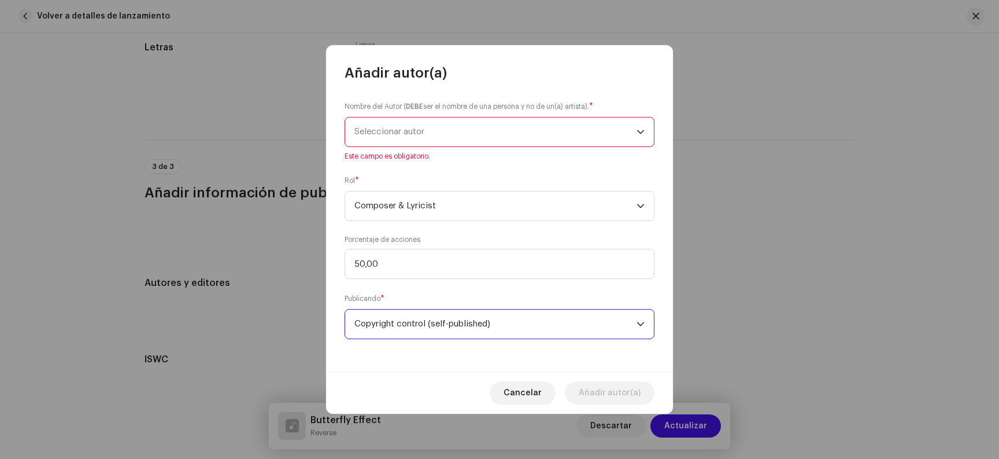
click at [496, 129] on span "Seleccionar autor" at bounding box center [496, 131] width 282 height 29
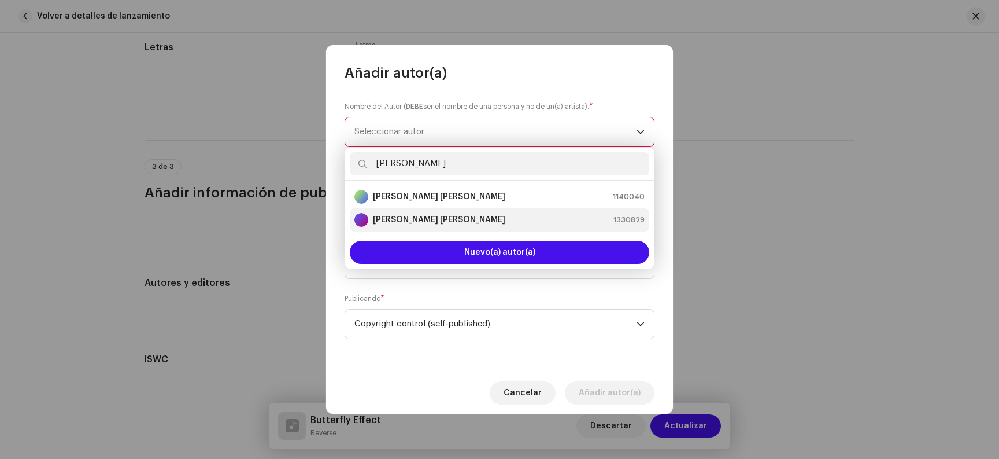
type input "[PERSON_NAME]"
click at [479, 223] on div "[PERSON_NAME] [PERSON_NAME] 1330829" at bounding box center [500, 220] width 290 height 14
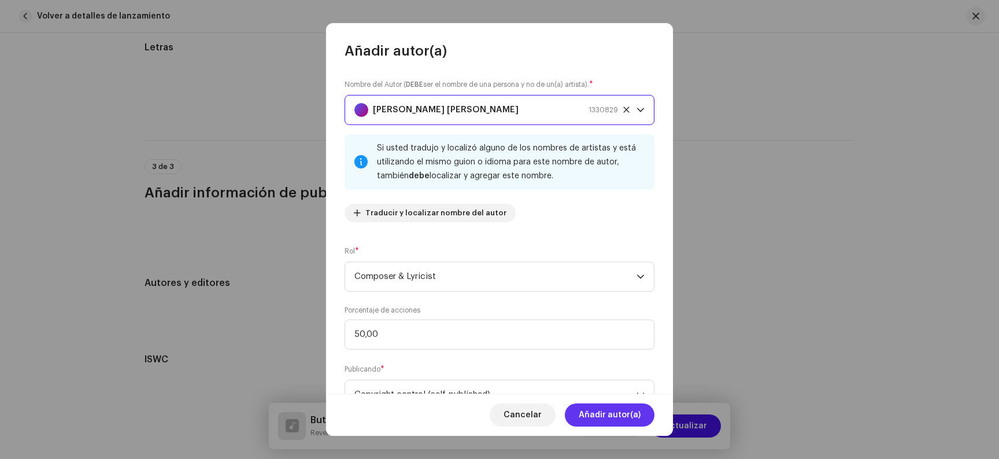
click at [603, 412] on span "Añadir autor(a)" at bounding box center [610, 414] width 62 height 23
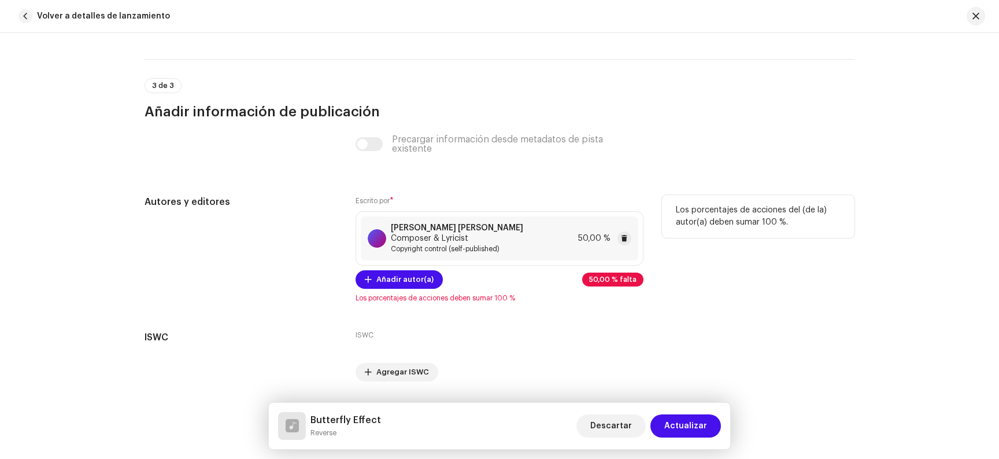
scroll to position [2194, 0]
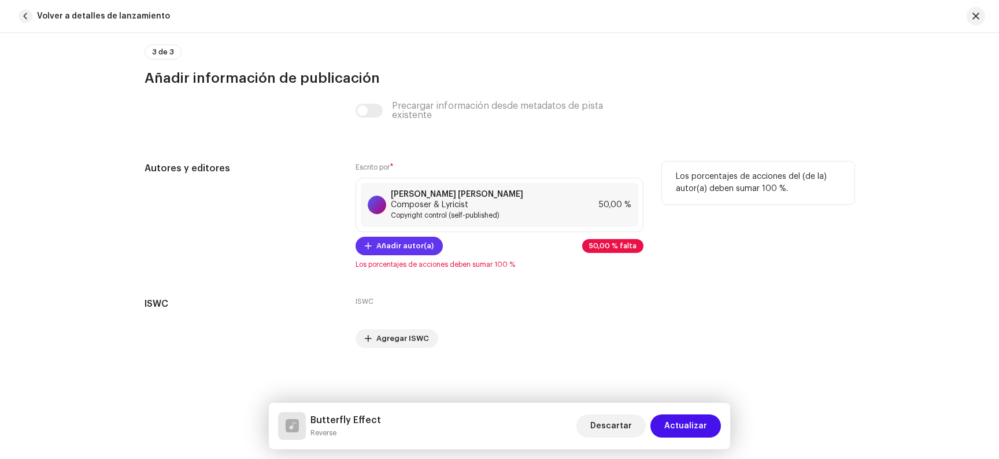
click at [401, 249] on span "Añadir autor(a)" at bounding box center [404, 245] width 57 height 23
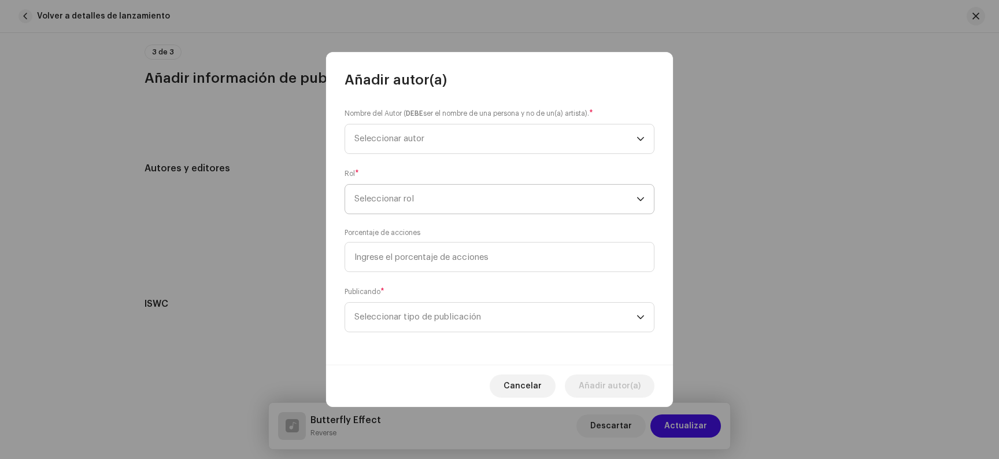
click at [427, 184] on span "Seleccionar rol" at bounding box center [496, 198] width 282 height 29
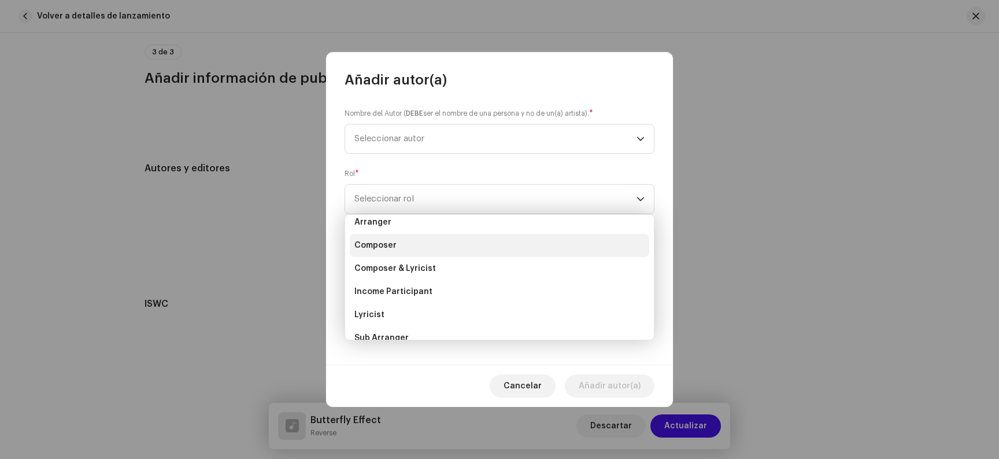
scroll to position [25, 0]
click at [441, 257] on li "Composer" at bounding box center [500, 251] width 300 height 23
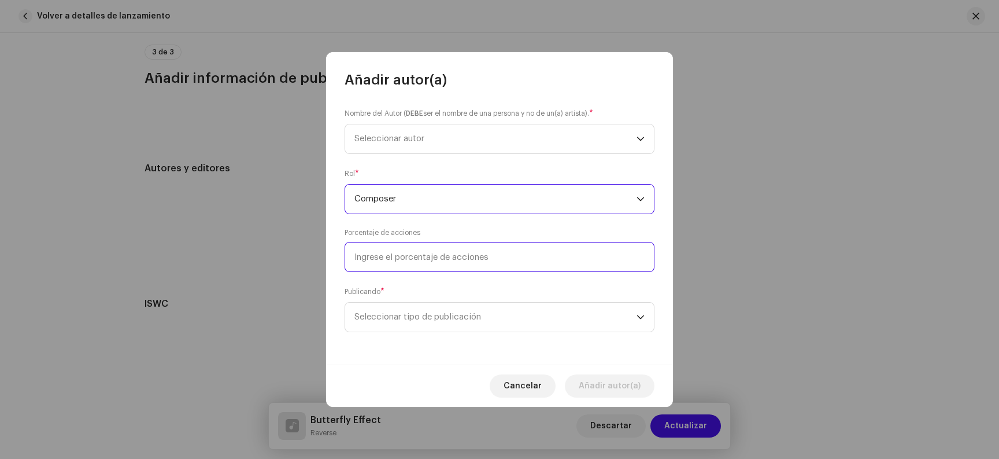
click at [449, 260] on input at bounding box center [500, 257] width 310 height 30
type input "50,00"
click at [471, 328] on span "Seleccionar tipo de publicación" at bounding box center [496, 316] width 282 height 29
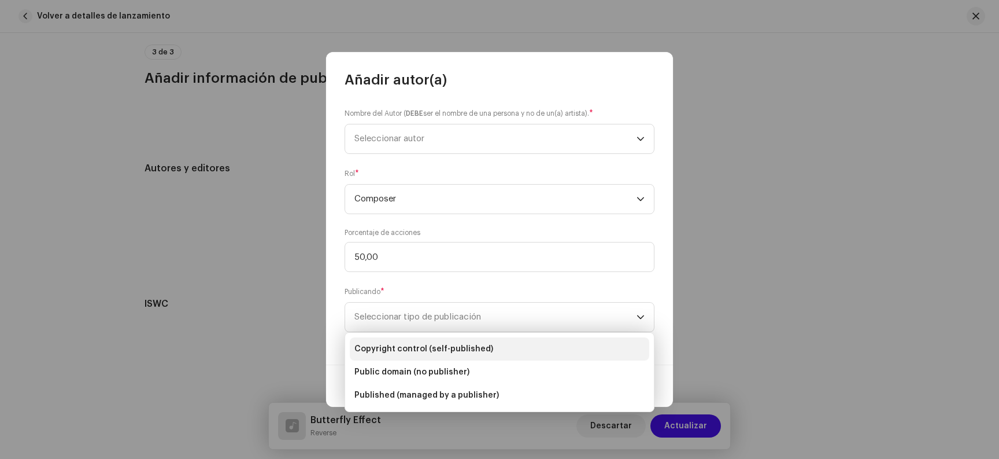
click at [484, 350] on span "Copyright control (self-published)" at bounding box center [424, 349] width 139 height 12
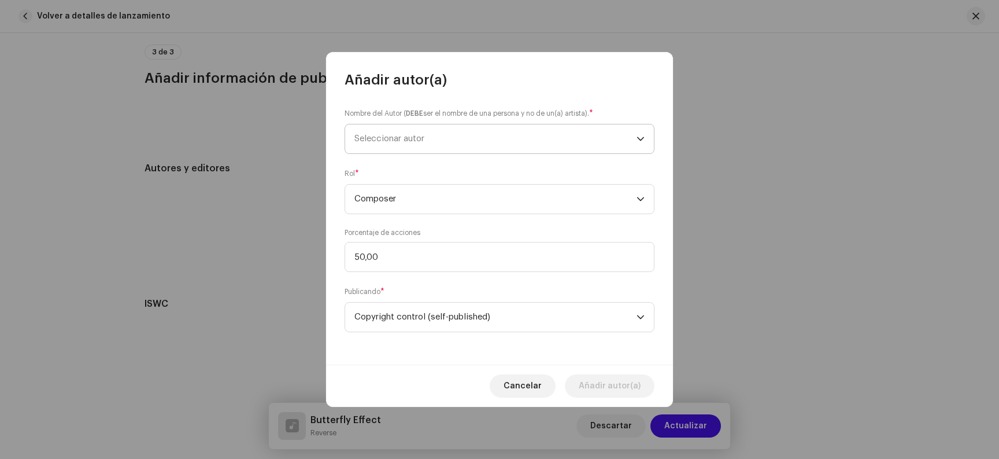
click at [544, 143] on span "Seleccionar autor" at bounding box center [496, 138] width 282 height 29
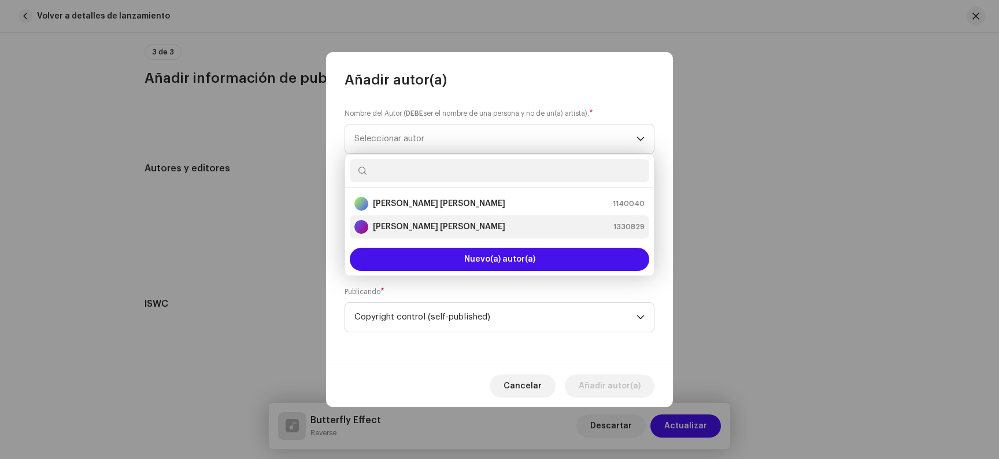
click at [515, 220] on div "[PERSON_NAME] [PERSON_NAME] 1330829" at bounding box center [500, 227] width 290 height 14
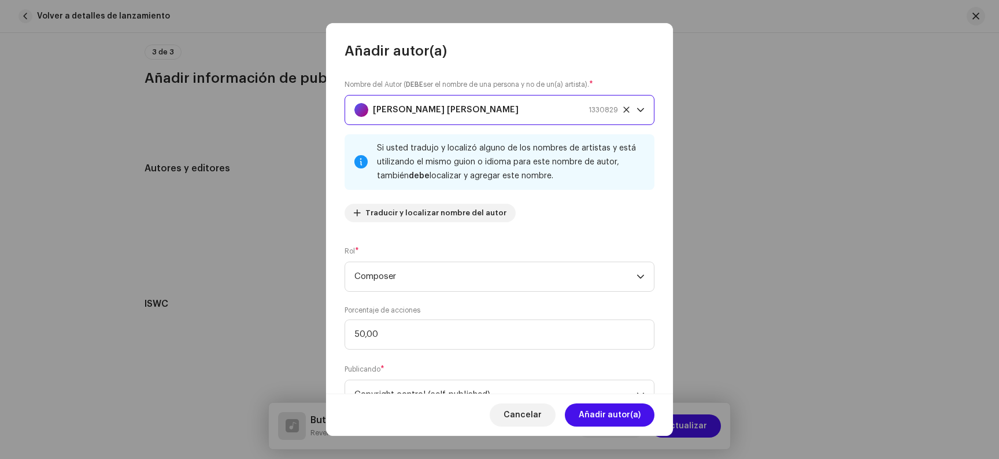
click at [620, 104] on span "[PERSON_NAME] [PERSON_NAME] 1330829" at bounding box center [496, 109] width 282 height 29
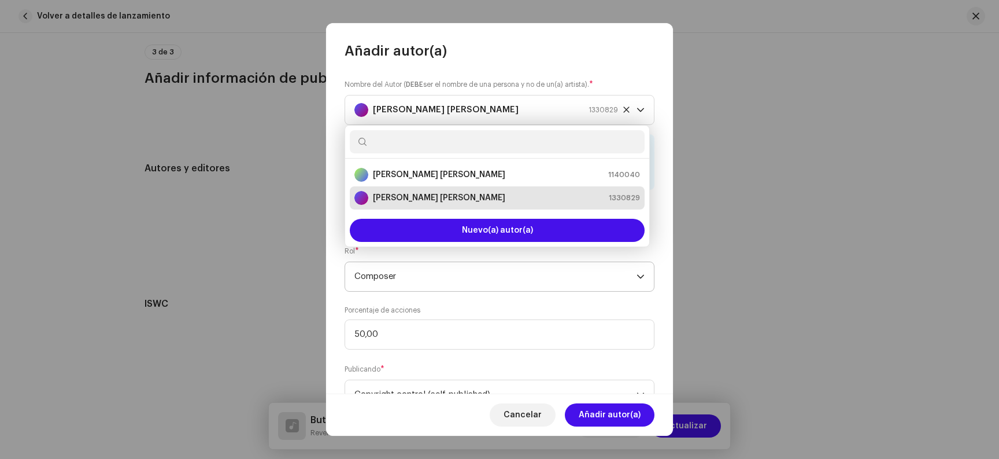
click at [580, 275] on span "Composer" at bounding box center [496, 276] width 282 height 29
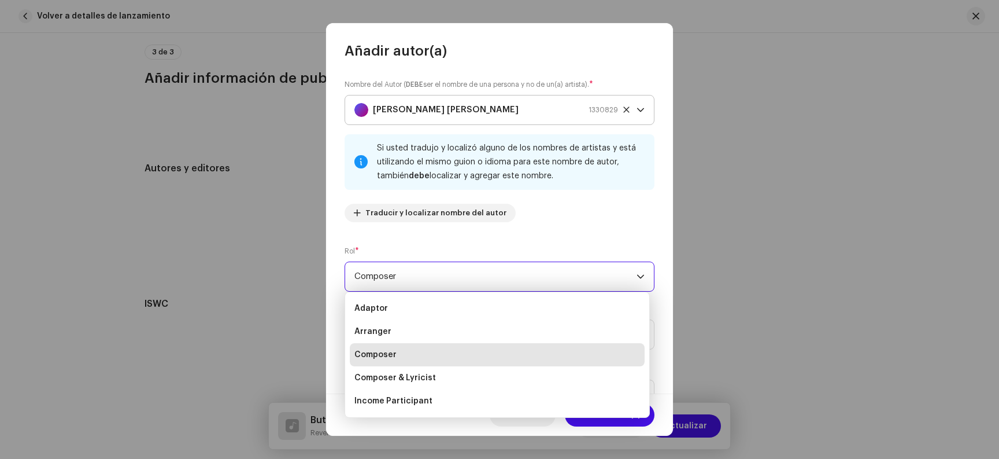
click at [623, 112] on icon at bounding box center [627, 110] width 8 height 8
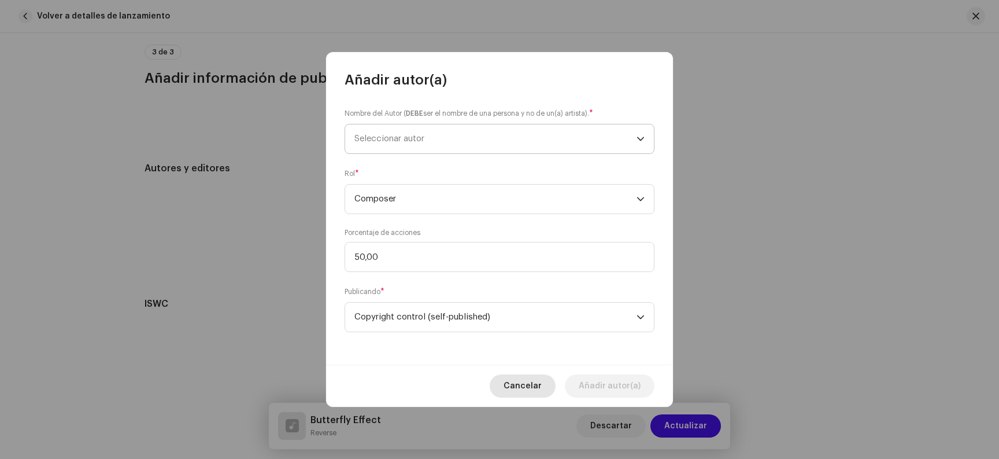
click at [520, 380] on span "Cancelar" at bounding box center [523, 385] width 38 height 23
